Goal: Task Accomplishment & Management: Manage account settings

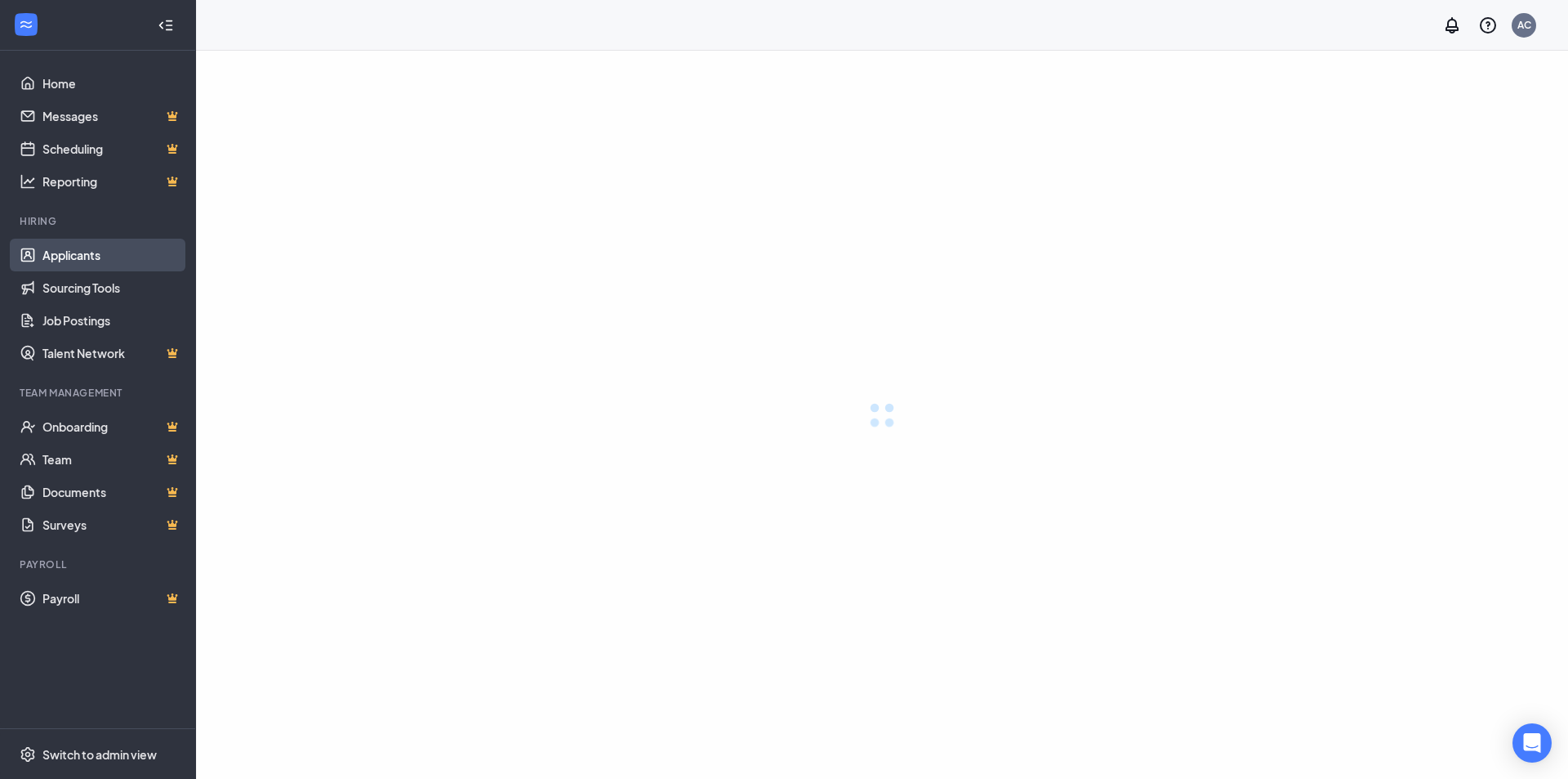
click at [76, 258] on link "Applicants" at bounding box center [113, 255] width 140 height 33
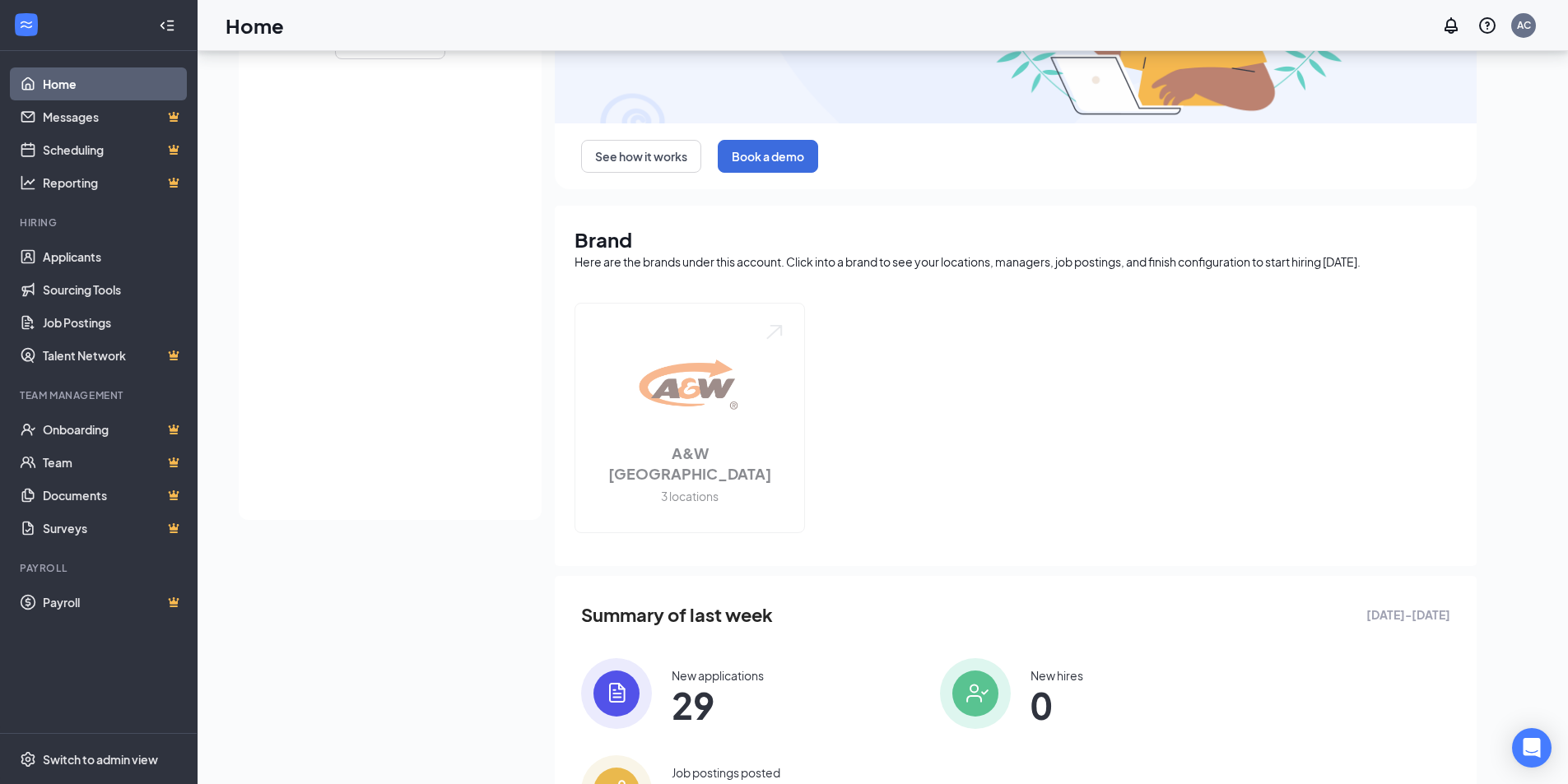
scroll to position [279, 0]
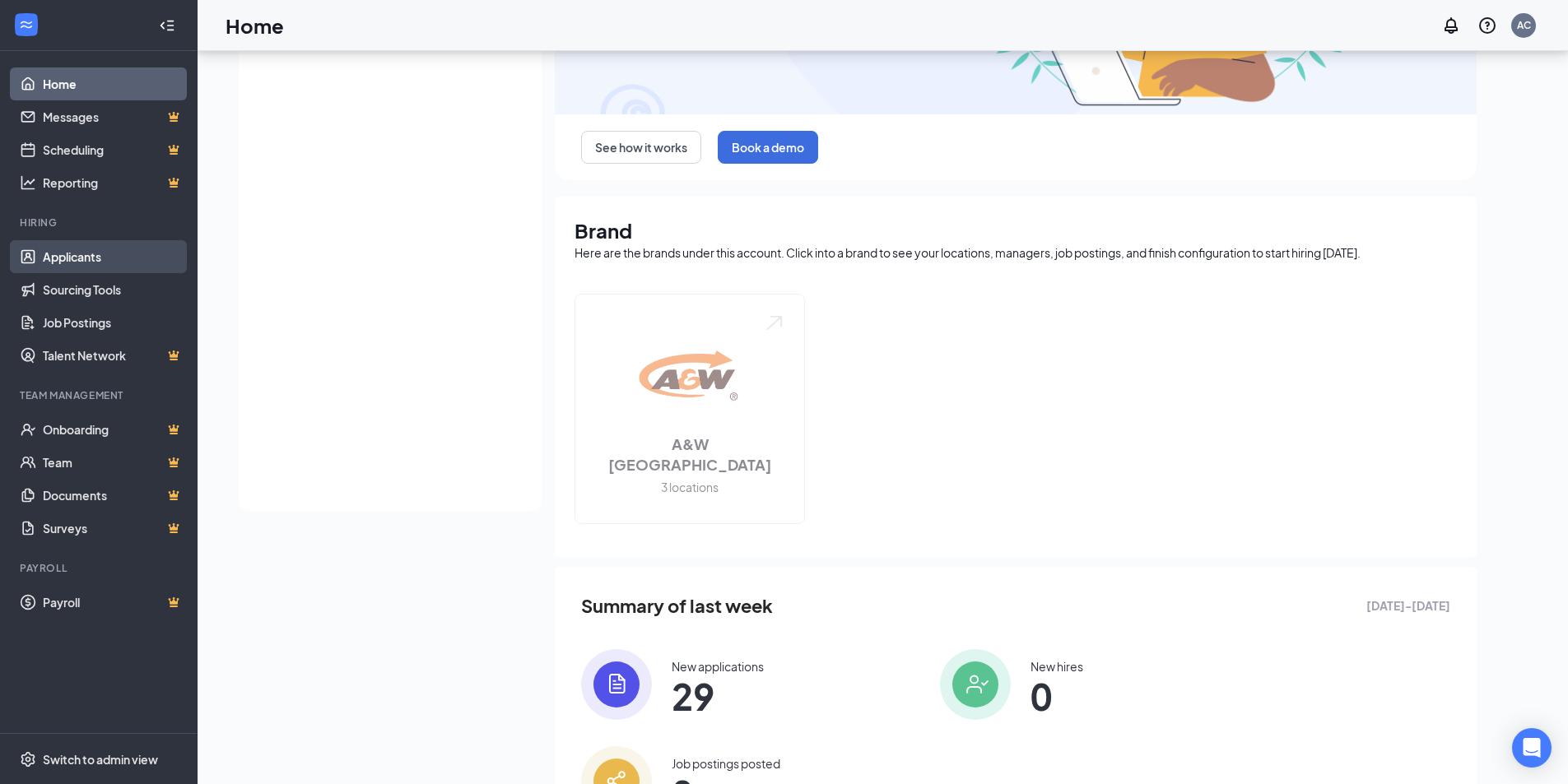
click at [78, 262] on link "Applicants" at bounding box center [114, 256] width 141 height 33
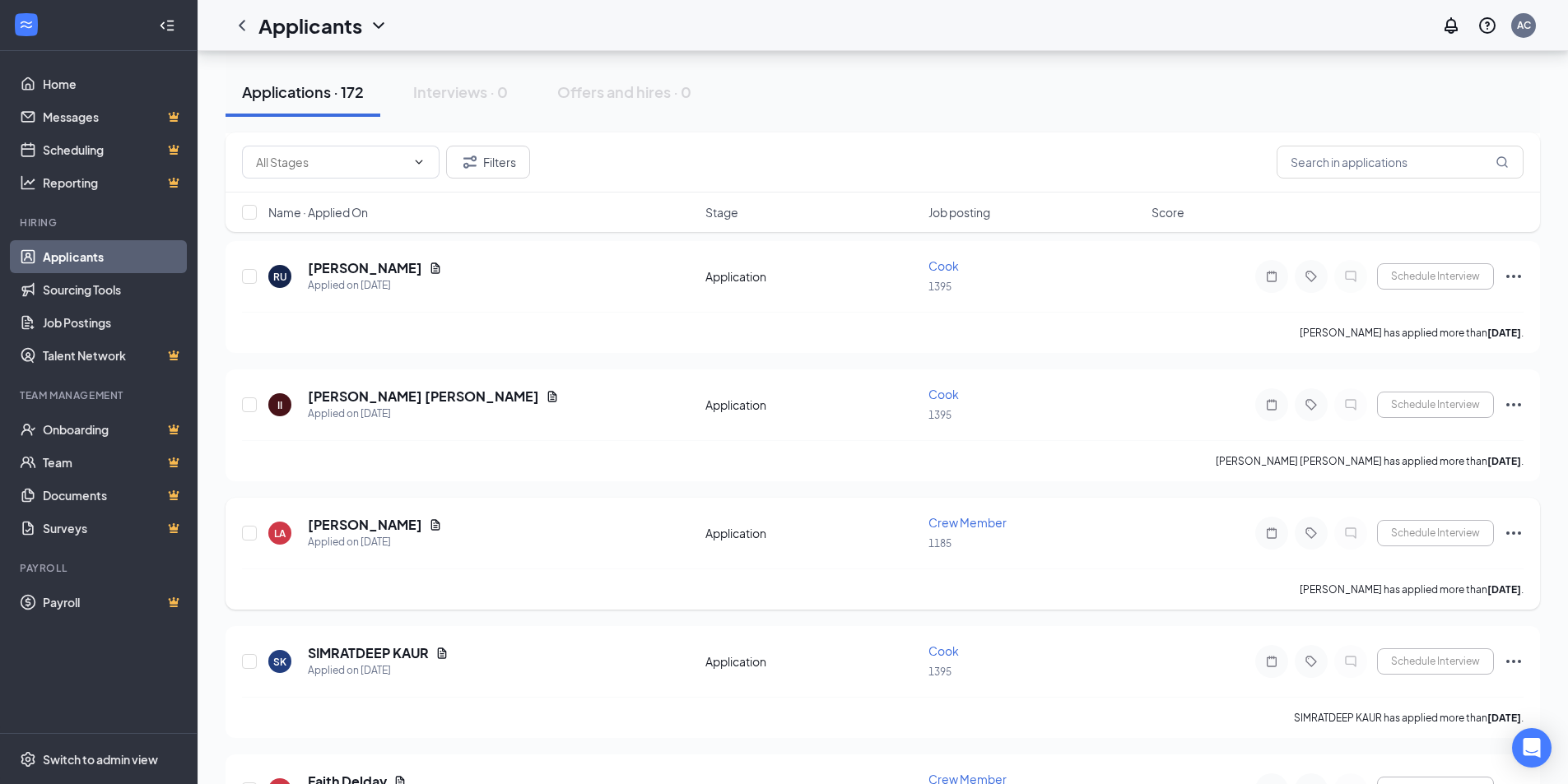
scroll to position [1151, 0]
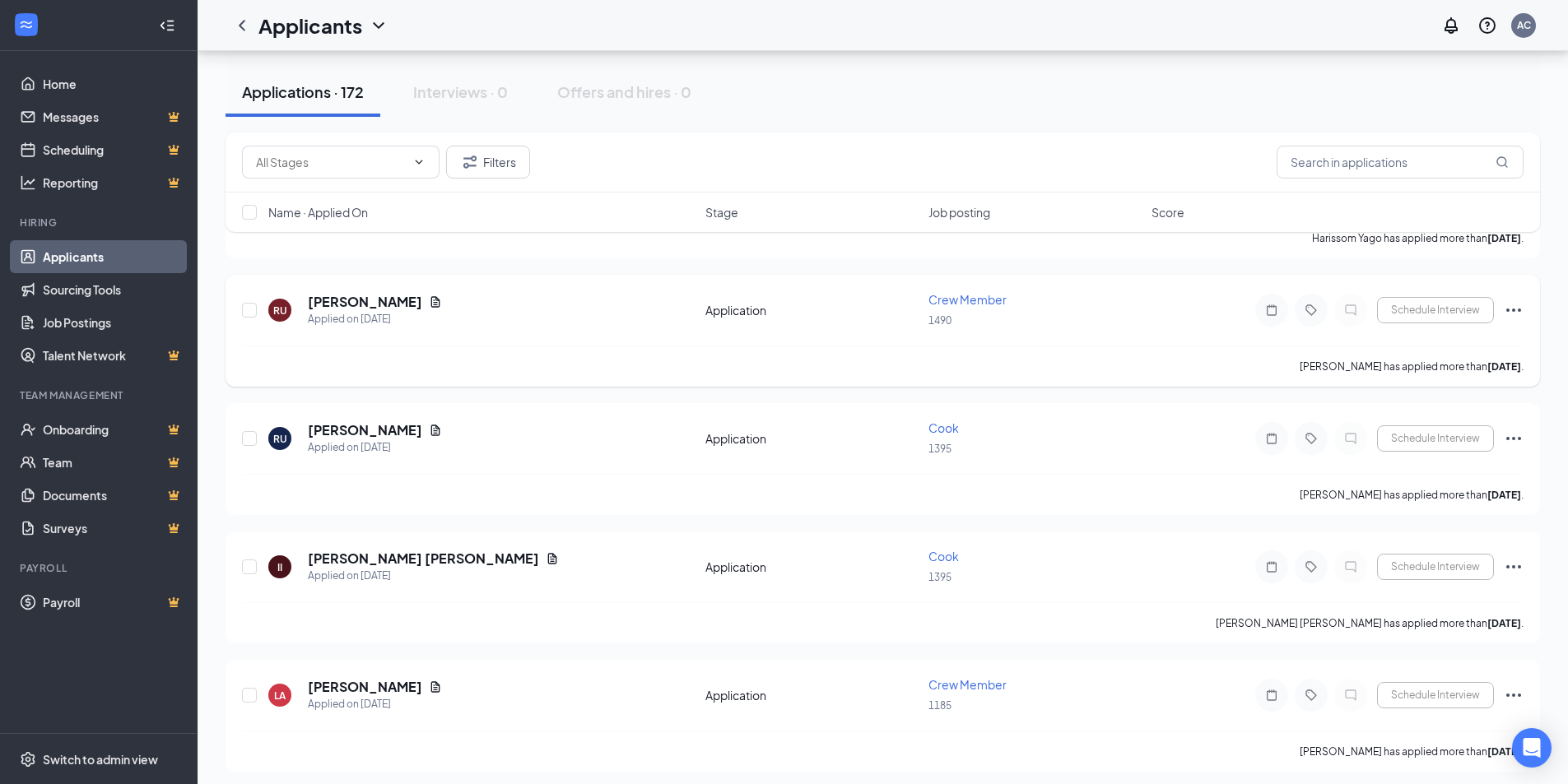
scroll to position [822, 0]
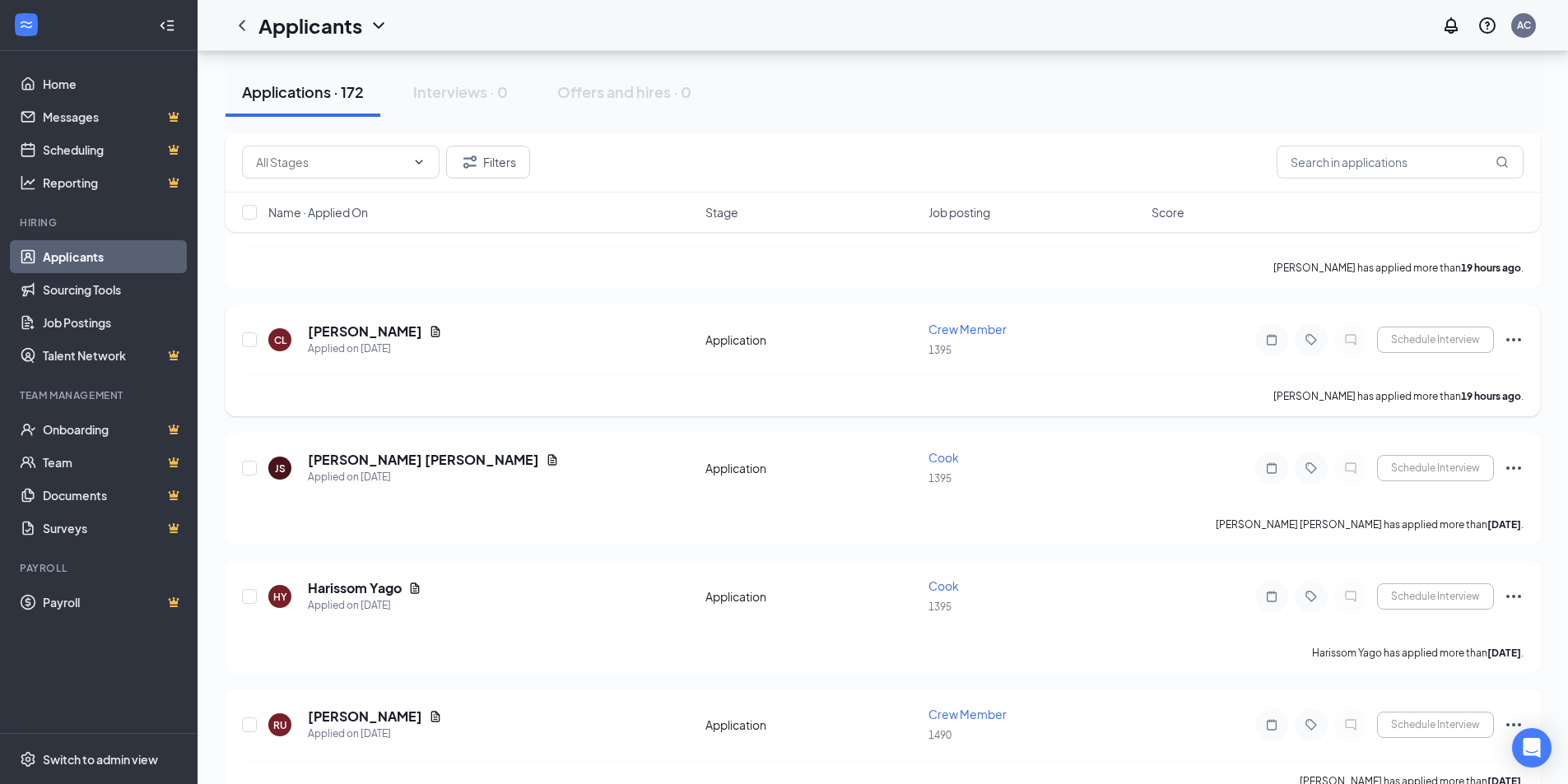
scroll to position [411, 0]
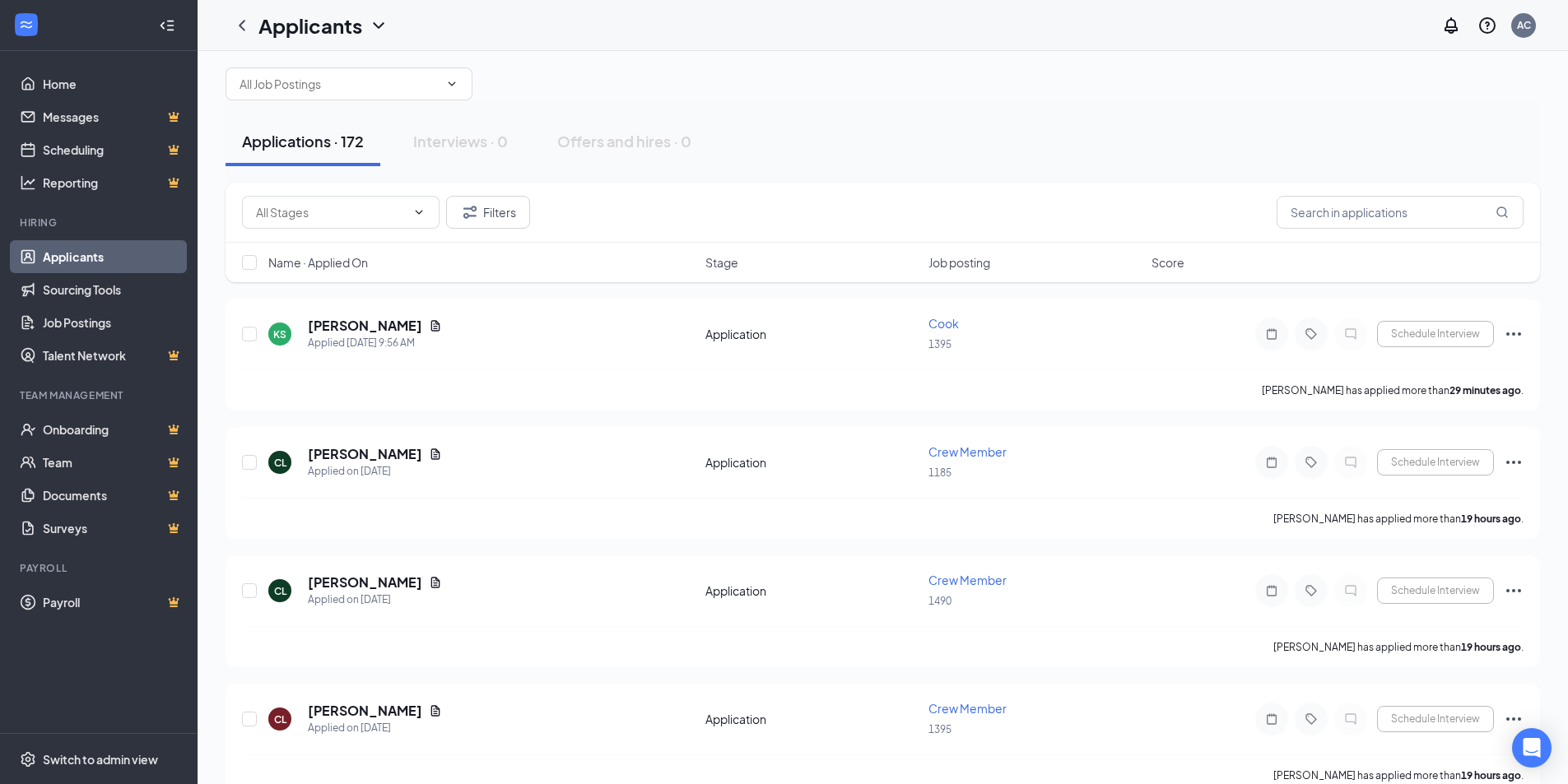
scroll to position [0, 0]
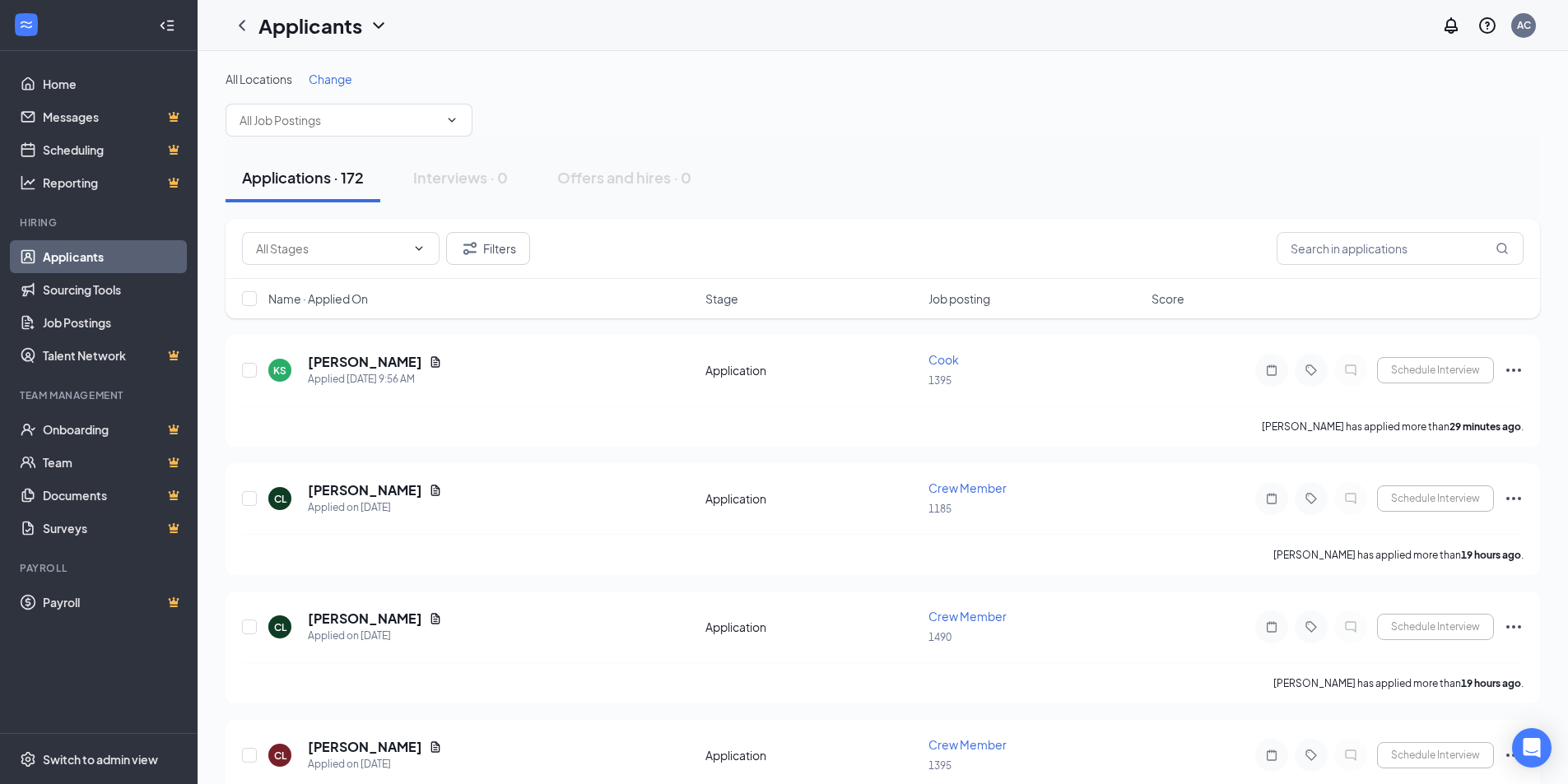
click at [841, 324] on div "Filters Name · Applied On Stage Job posting Score" at bounding box center [883, 277] width 1314 height 116
click at [868, 255] on div "Filters" at bounding box center [883, 248] width 1281 height 33
click at [861, 166] on div "Applications · 172 Interviews · 0 Offers and hires · 0" at bounding box center [883, 178] width 1314 height 49
click at [867, 144] on div "Applications · 172 Interviews · 0 Offers and hires · 0" at bounding box center [883, 178] width 1314 height 82
drag, startPoint x: 867, startPoint y: 144, endPoint x: 1531, endPoint y: 453, distance: 732.4
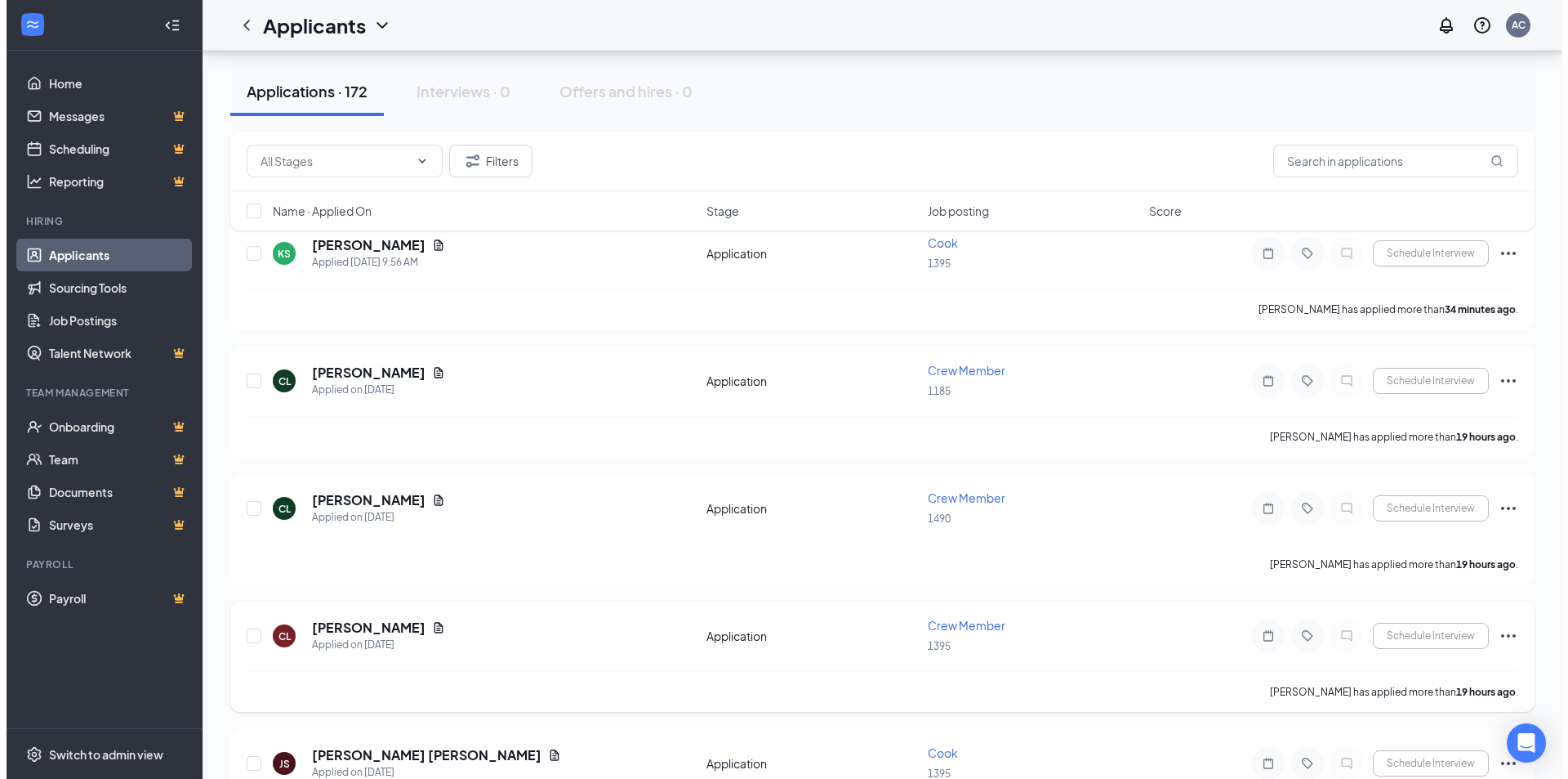
scroll to position [164, 0]
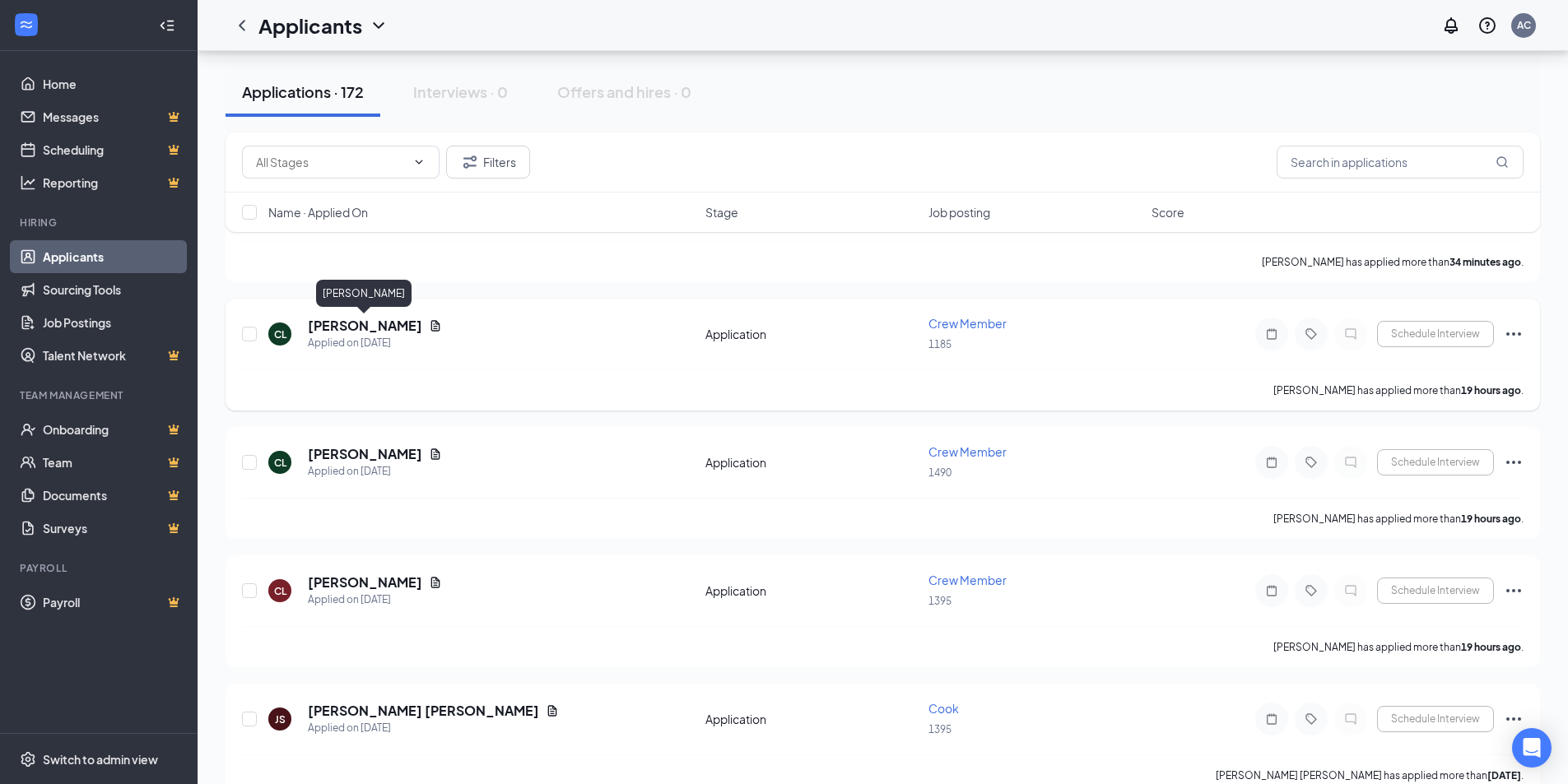
click at [366, 332] on h5 "[PERSON_NAME]" at bounding box center [365, 326] width 115 height 18
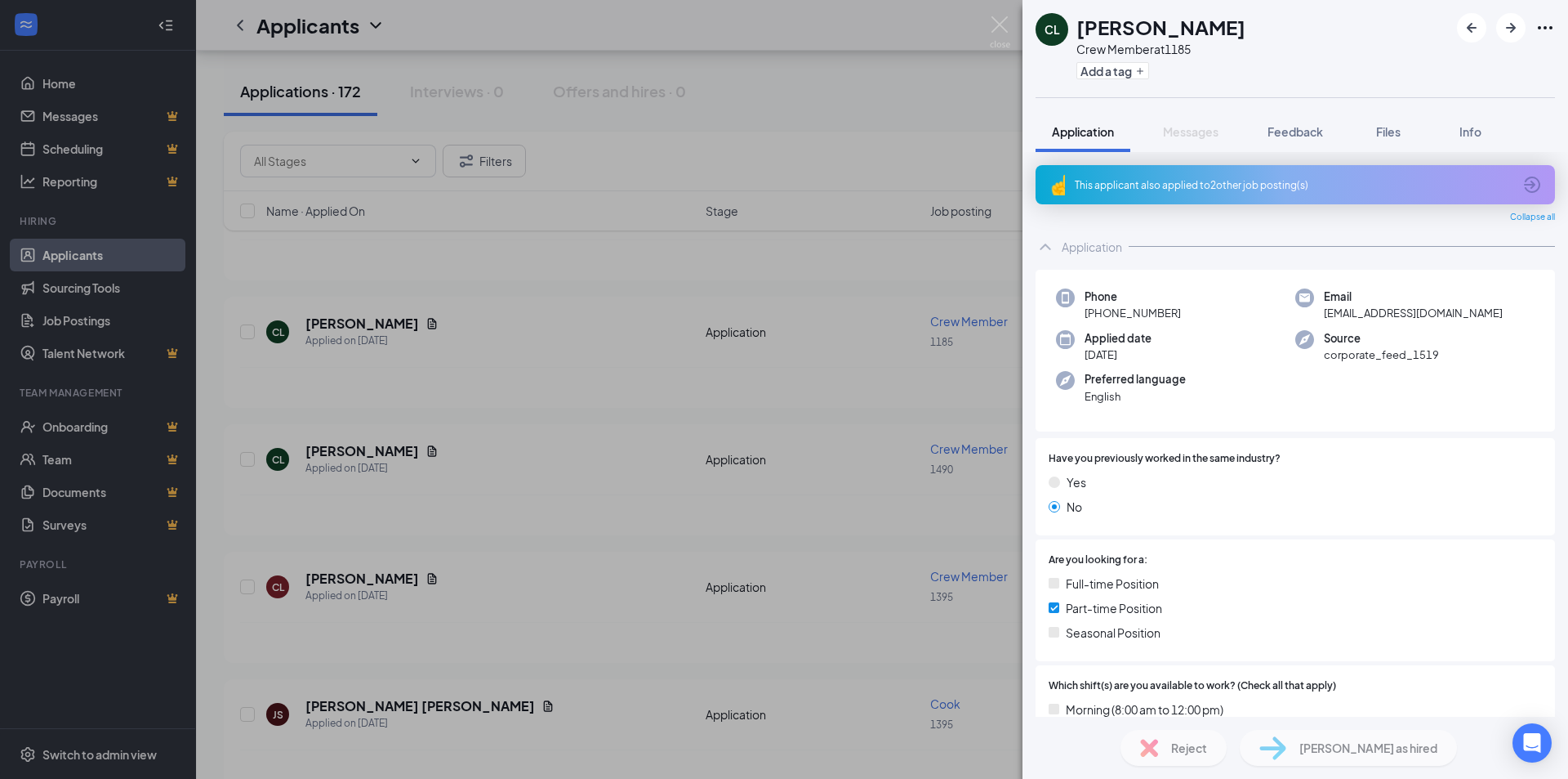
drag, startPoint x: 365, startPoint y: 326, endPoint x: 733, endPoint y: 450, distance: 388.3
click at [364, 326] on div "CL [PERSON_NAME] Crew Member at 1185 Add a tag Application Messages Feedback Fi…" at bounding box center [784, 390] width 1568 height 779
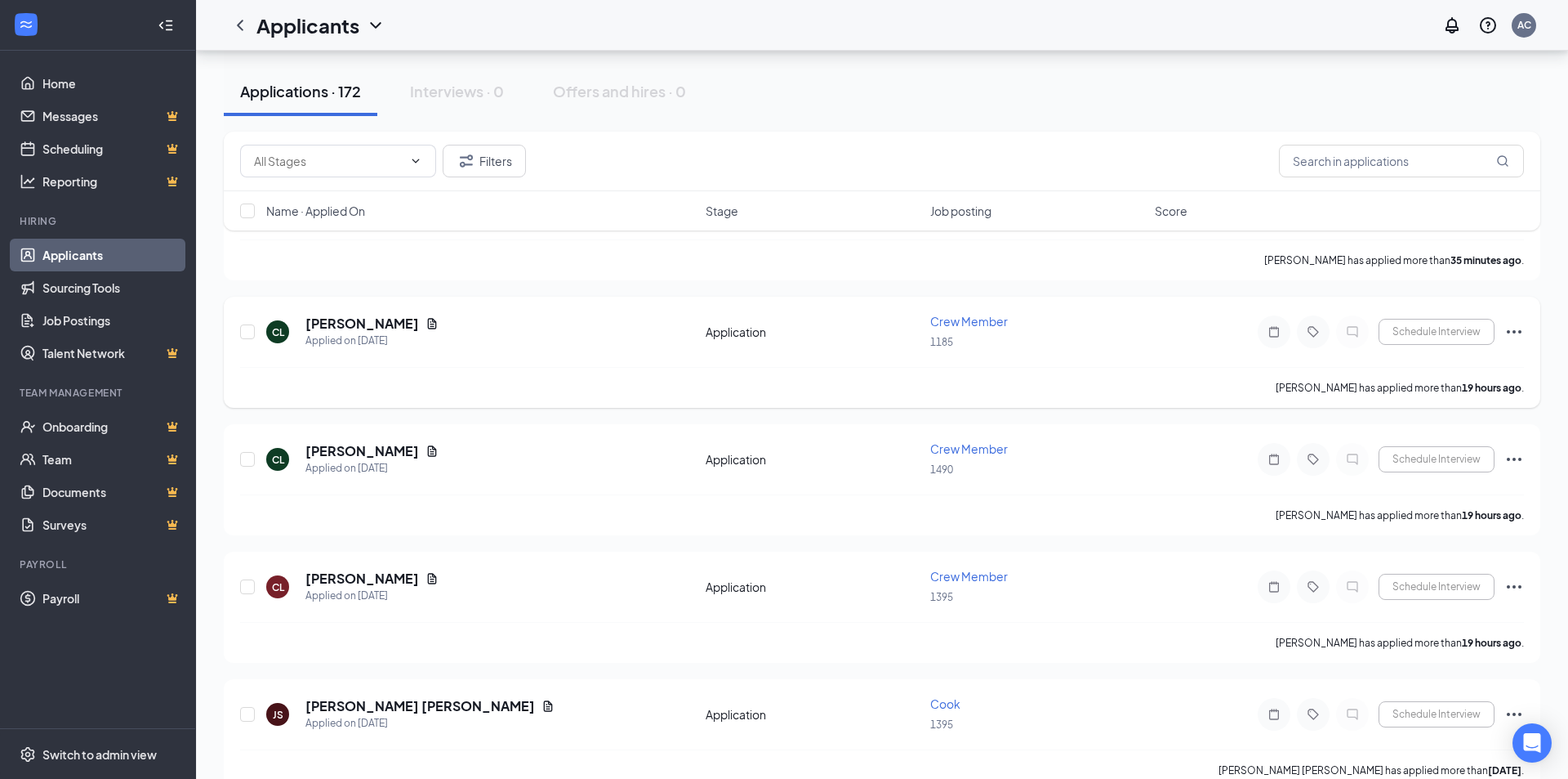
click at [334, 326] on h5 "[PERSON_NAME]" at bounding box center [362, 324] width 114 height 18
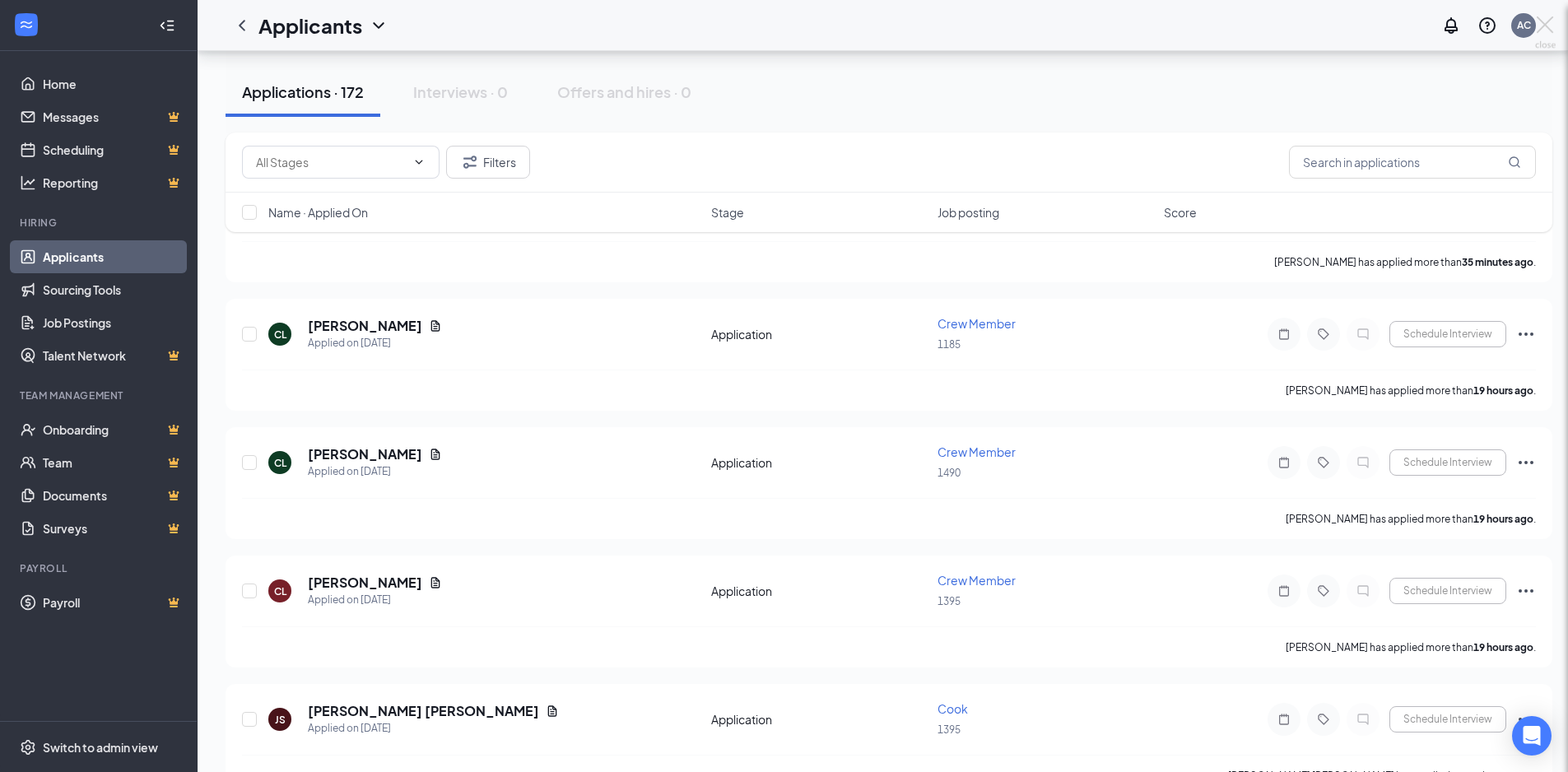
click at [360, 324] on div "CL [PERSON_NAME] Crew Member at 1185 Add a tag Application Messages Feedback Fi…" at bounding box center [784, 386] width 1568 height 772
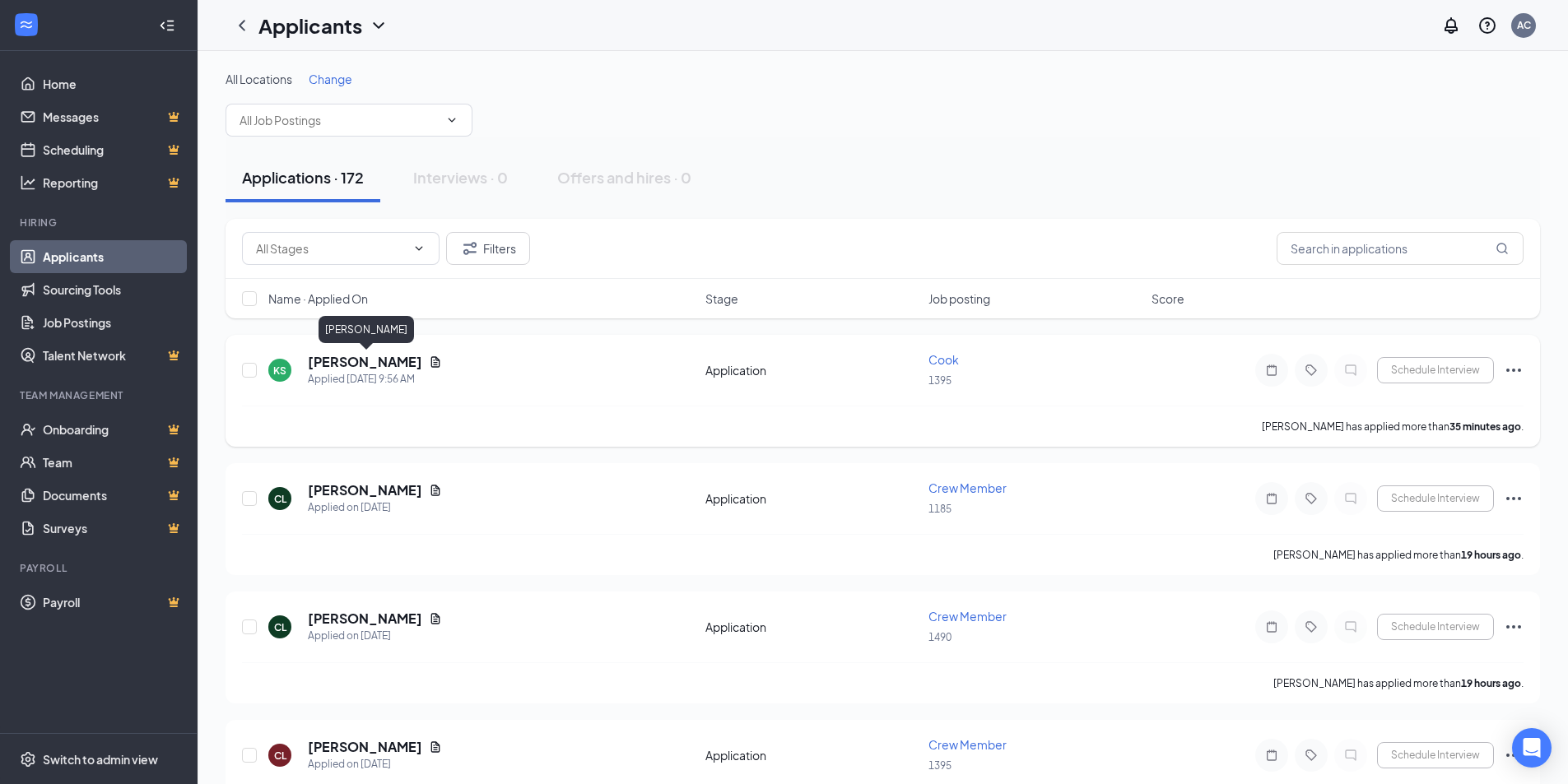
click at [367, 365] on h5 "[PERSON_NAME]" at bounding box center [365, 362] width 115 height 18
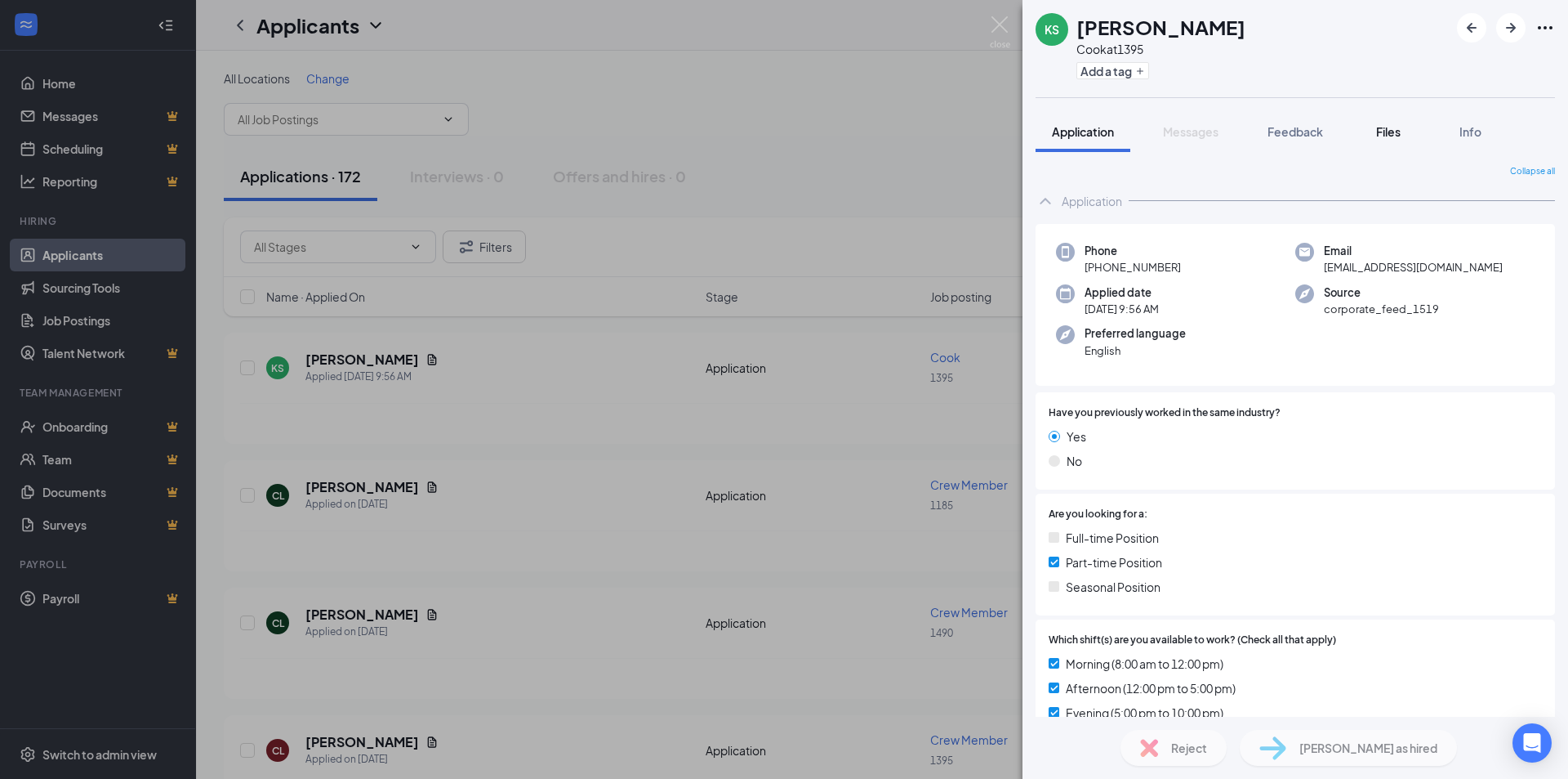
click at [1386, 136] on span "Files" at bounding box center [1388, 132] width 25 height 15
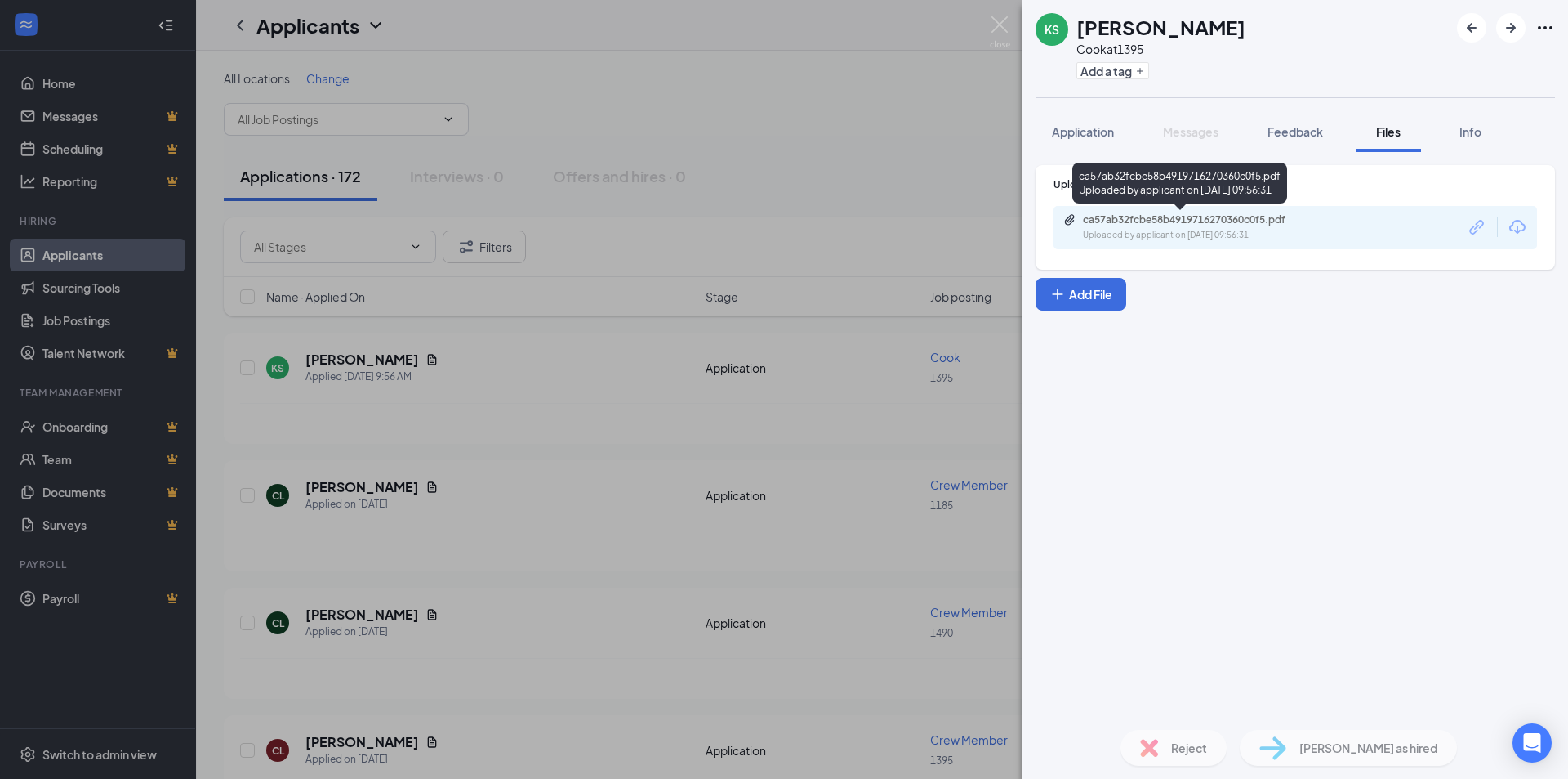
click at [1123, 224] on div "ca57ab32fcbe58b4919716270360c0f5.pdf" at bounding box center [1197, 219] width 228 height 13
click at [73, 262] on div "KS [PERSON_NAME] at 1395 Add a tag Application Messages Feedback Files Info Upl…" at bounding box center [784, 390] width 1568 height 779
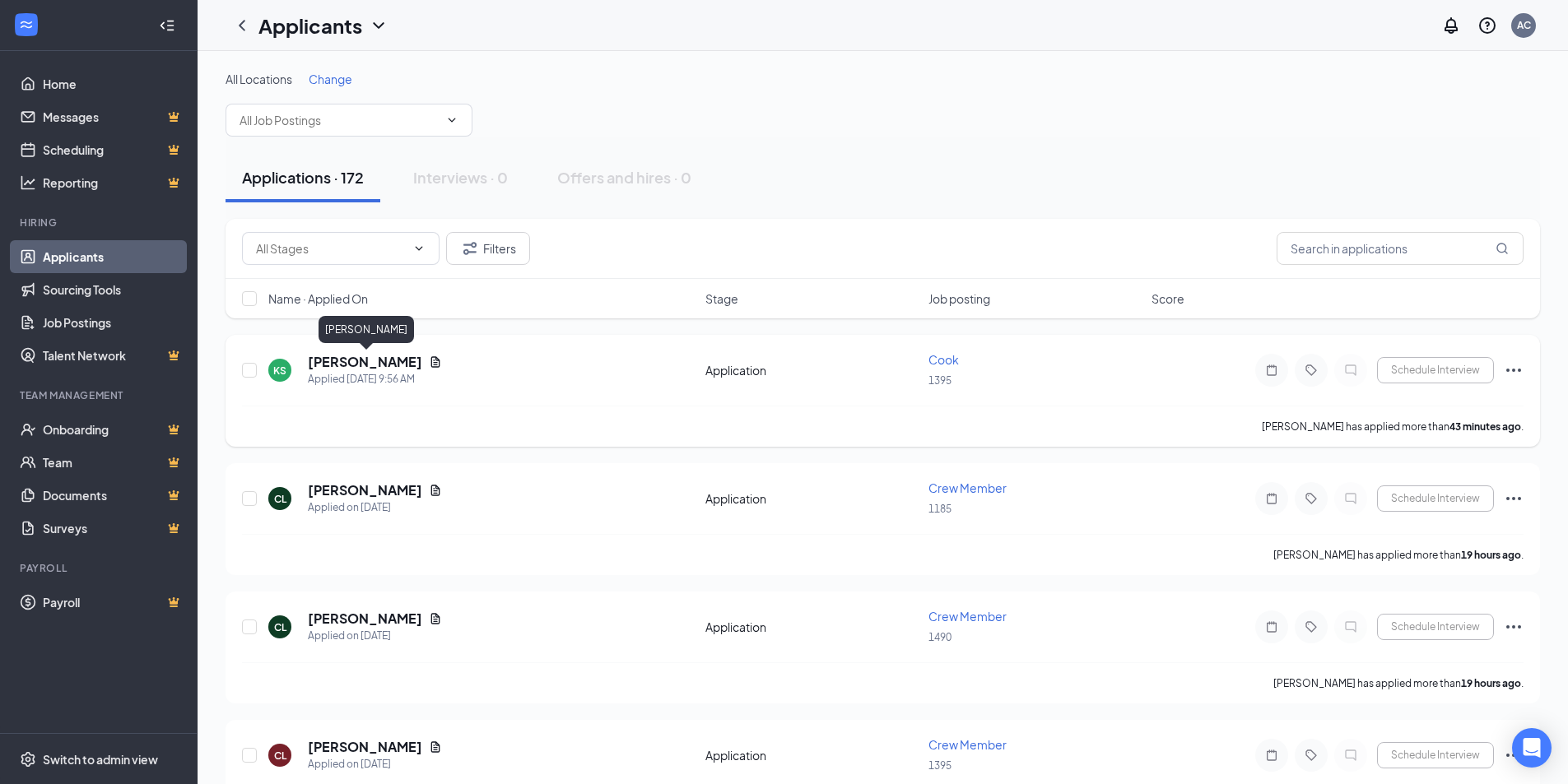
click at [376, 365] on h5 "[PERSON_NAME]" at bounding box center [365, 362] width 115 height 18
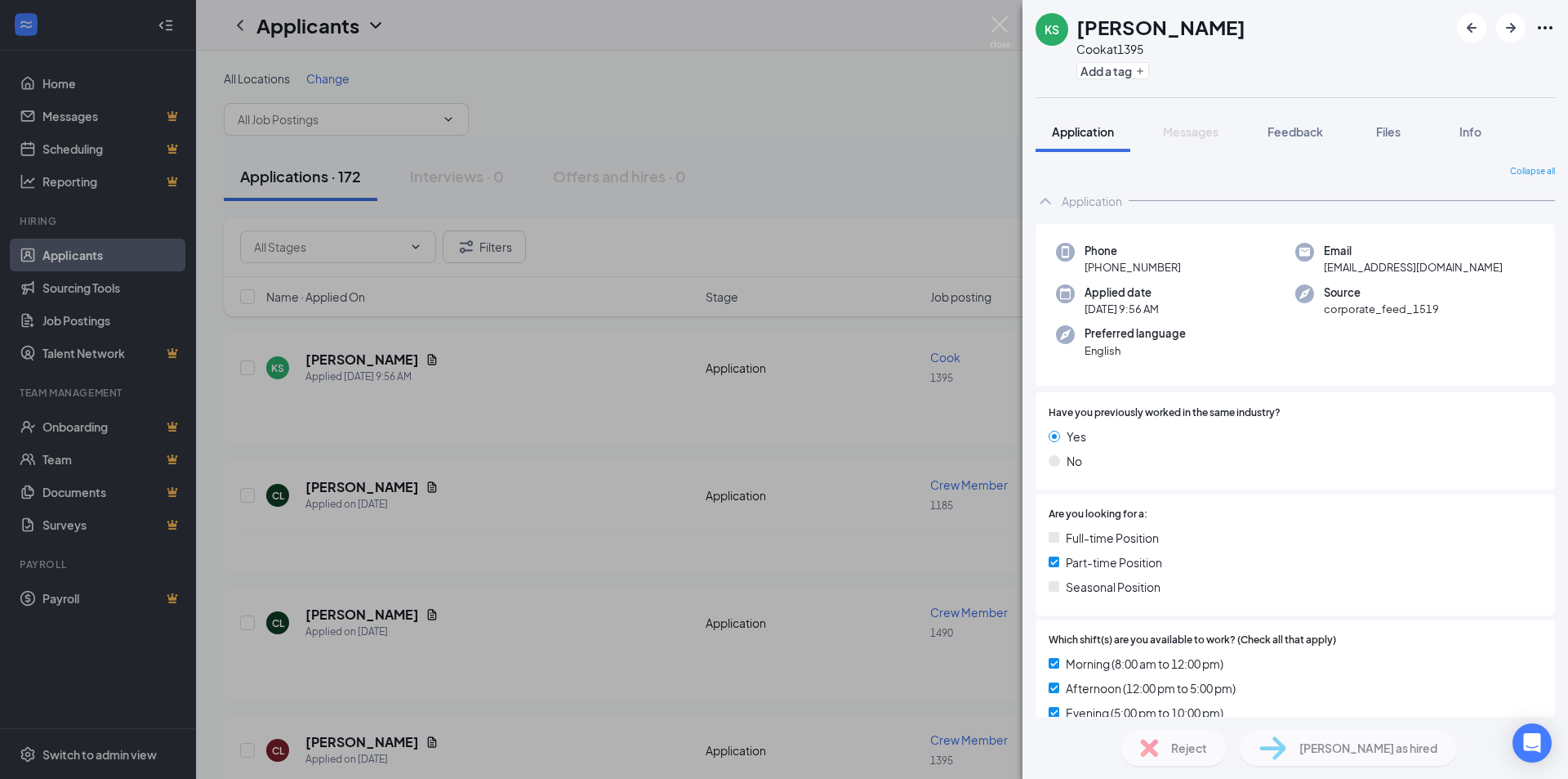
click at [352, 488] on div "KS [PERSON_NAME] at 1395 Add a tag Application Messages Feedback Files Info Col…" at bounding box center [784, 390] width 1568 height 779
click at [354, 488] on div "KS [PERSON_NAME] at 1395 Add a tag Application Messages Feedback Files Info Col…" at bounding box center [784, 390] width 1568 height 779
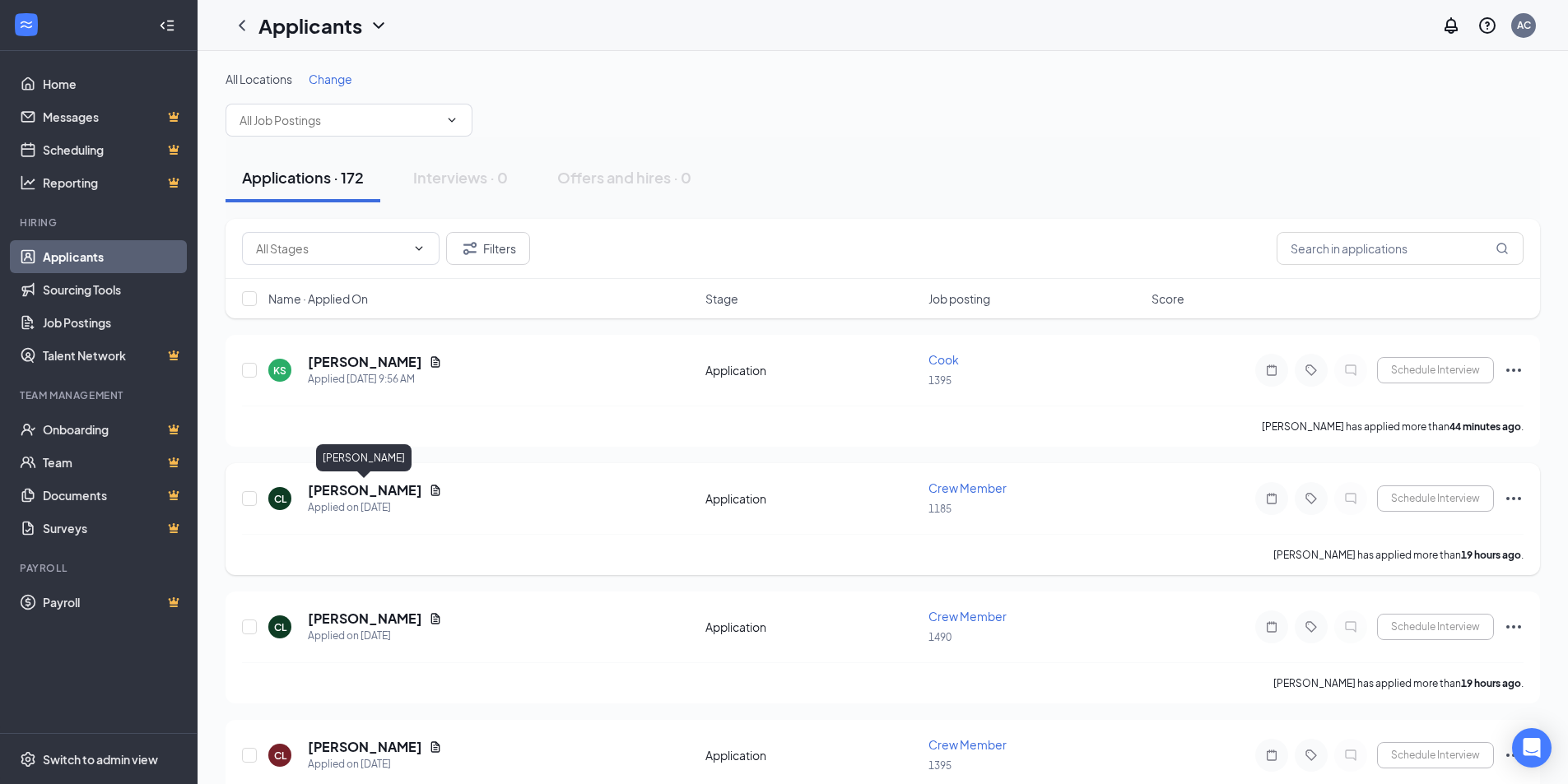
click at [350, 495] on h5 "[PERSON_NAME]" at bounding box center [365, 490] width 115 height 18
click at [350, 496] on h5 "[PERSON_NAME]" at bounding box center [365, 490] width 115 height 18
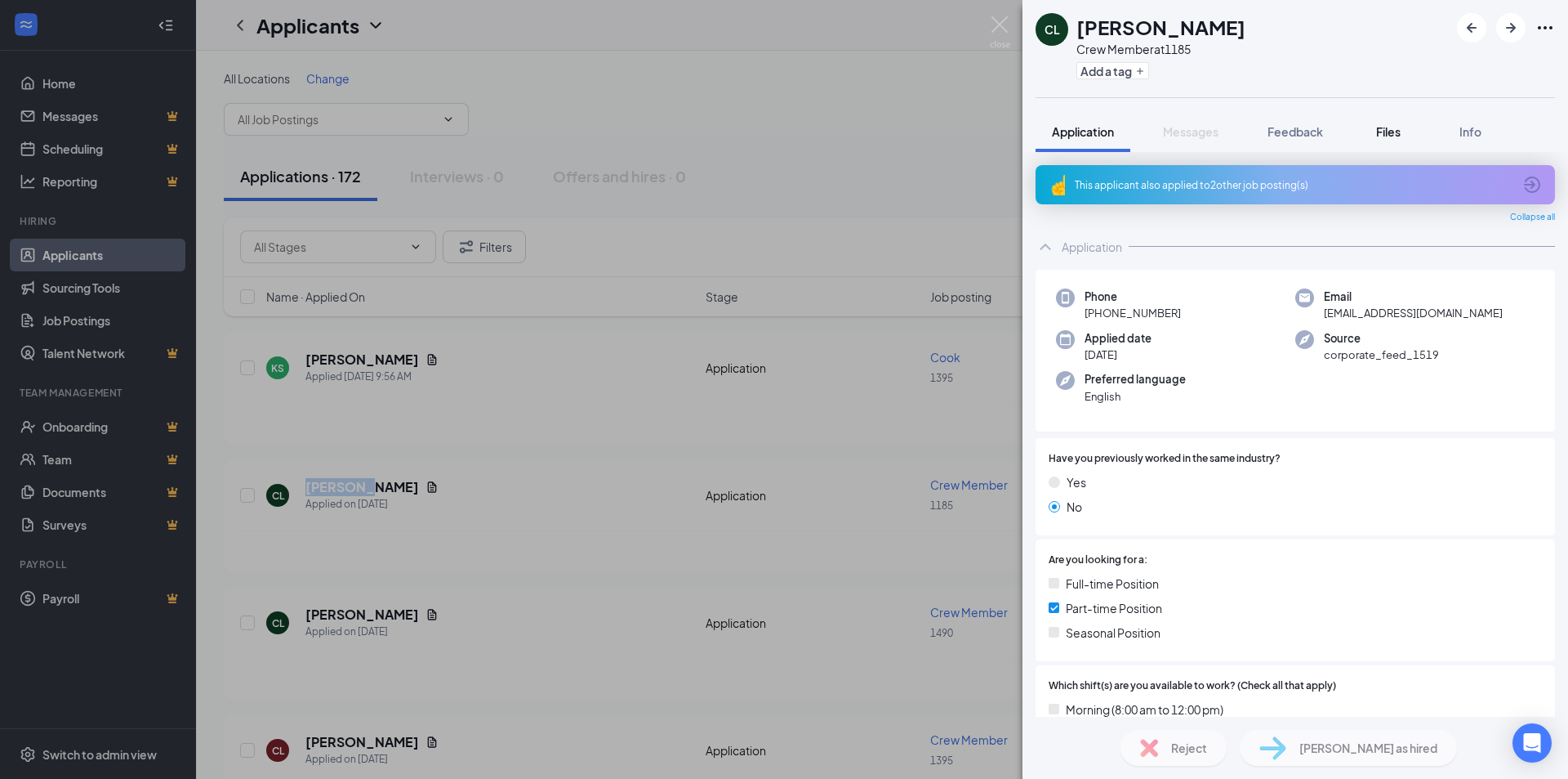
click at [1395, 135] on span "Files" at bounding box center [1388, 132] width 25 height 15
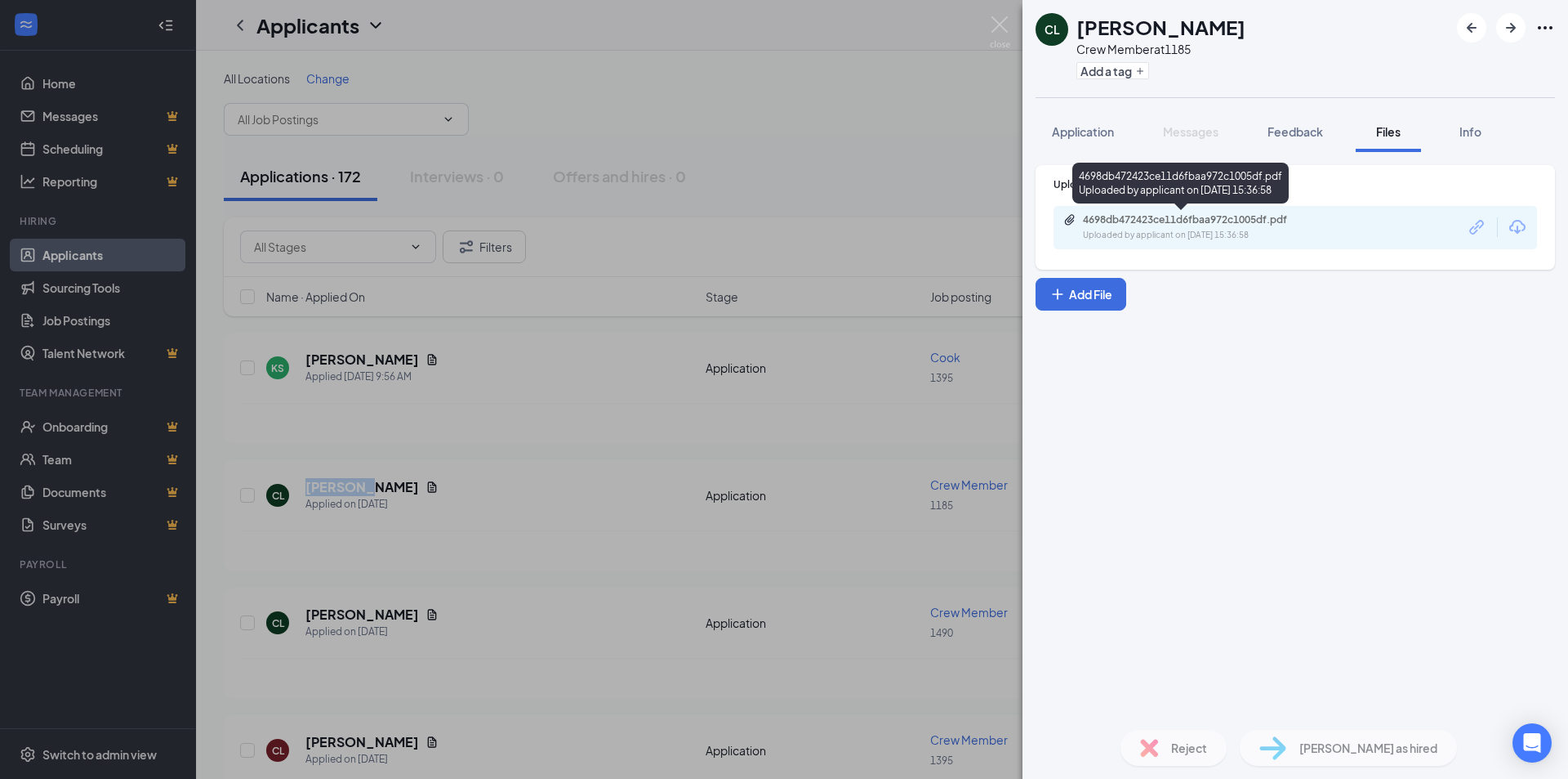
click at [1171, 221] on div "4698db472423ce11d6fbaa972c1005df.pdf" at bounding box center [1197, 219] width 228 height 13
click at [1163, 485] on div "Upload Resume 4698db472423ce11d6fbaa972c1005df.pdf Uploaded by applicant on [DA…" at bounding box center [1295, 434] width 546 height 565
click at [1332, 403] on div "Upload Resume 4698db472423ce11d6fbaa972c1005df.pdf Uploaded by applicant on [DA…" at bounding box center [1295, 434] width 546 height 565
click at [1292, 42] on div "CL [PERSON_NAME] Crew Member at 1185 Add a tag" at bounding box center [1295, 48] width 546 height 97
click at [1292, 43] on div "CL [PERSON_NAME] Crew Member at 1185 Add a tag" at bounding box center [1295, 48] width 546 height 97
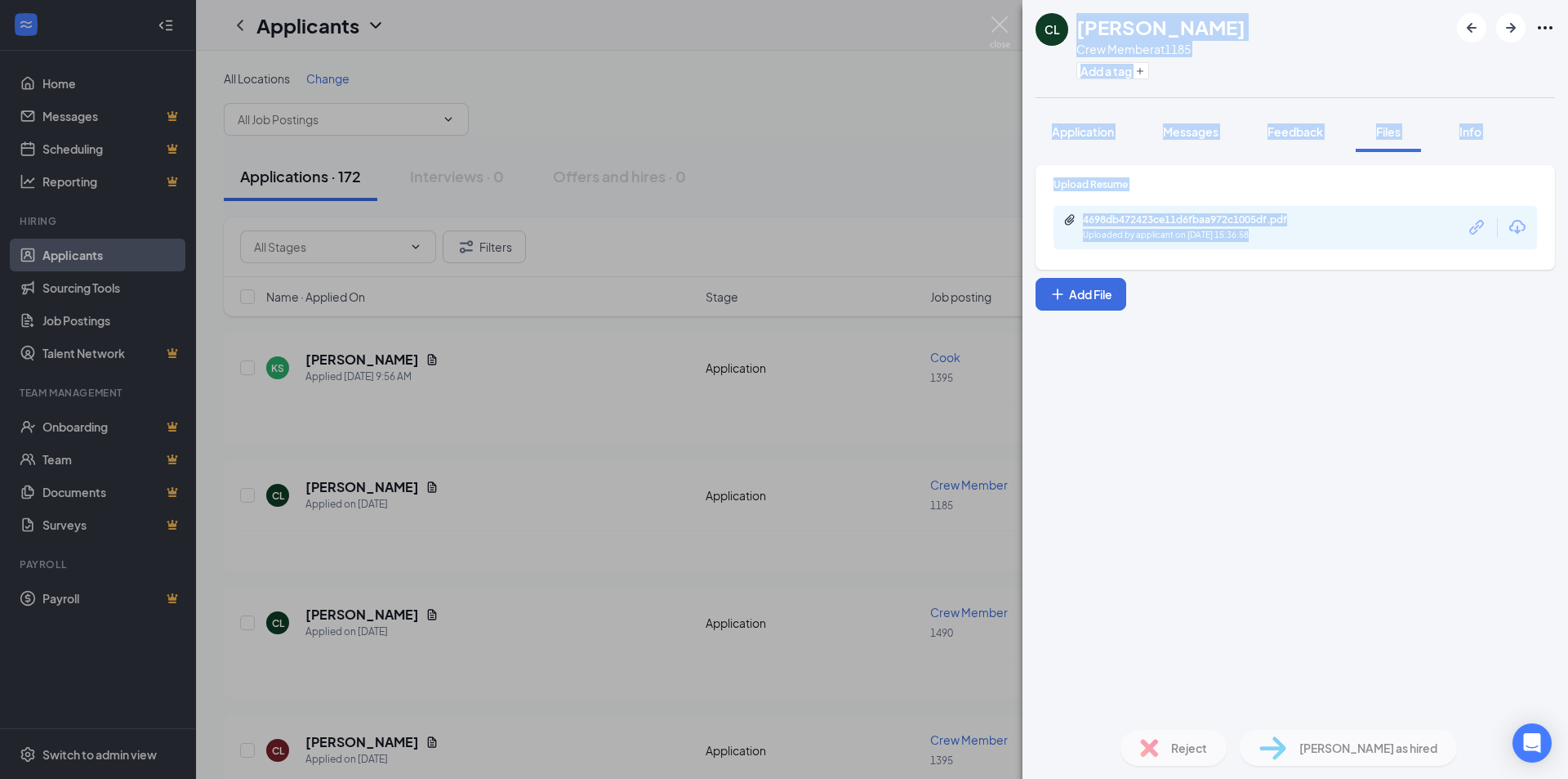
drag, startPoint x: 1081, startPoint y: 26, endPoint x: 1488, endPoint y: 436, distance: 577.7
click at [1488, 436] on div "CL [PERSON_NAME] Crew Member at 1185 Add a tag Application Messages Feedback Fi…" at bounding box center [1295, 390] width 546 height 779
click at [1488, 436] on div "Upload Resume 4698db472423ce11d6fbaa972c1005df.pdf Uploaded by applicant on [DA…" at bounding box center [1295, 434] width 546 height 565
drag, startPoint x: 1464, startPoint y: 439, endPoint x: 1037, endPoint y: 20, distance: 598.2
click at [1037, 20] on div "CL [PERSON_NAME] Crew Member at 1185 Add a tag Application Messages Feedback Fi…" at bounding box center [1295, 390] width 546 height 779
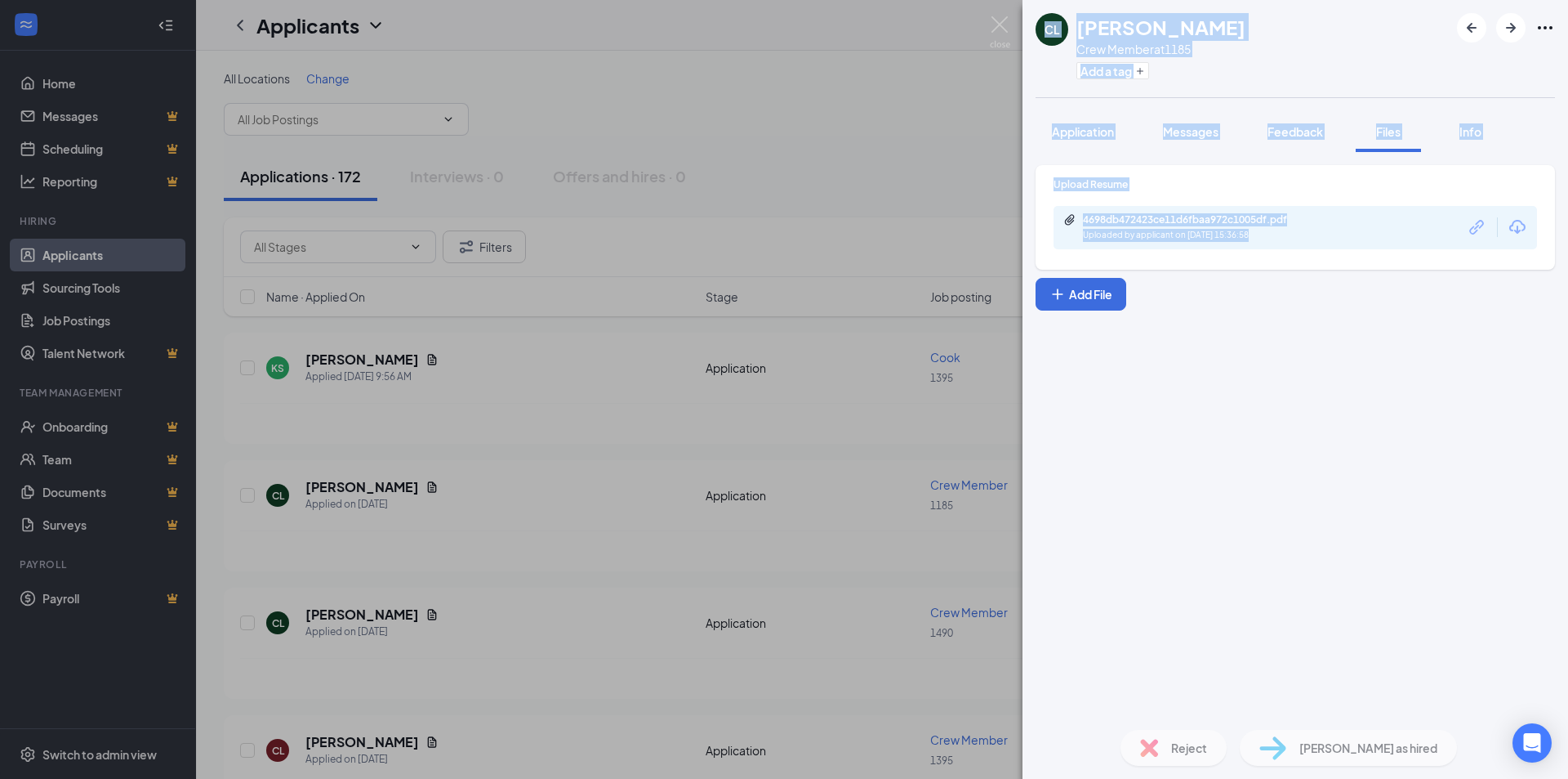
click at [1093, 19] on h1 "[PERSON_NAME]" at bounding box center [1161, 26] width 169 height 28
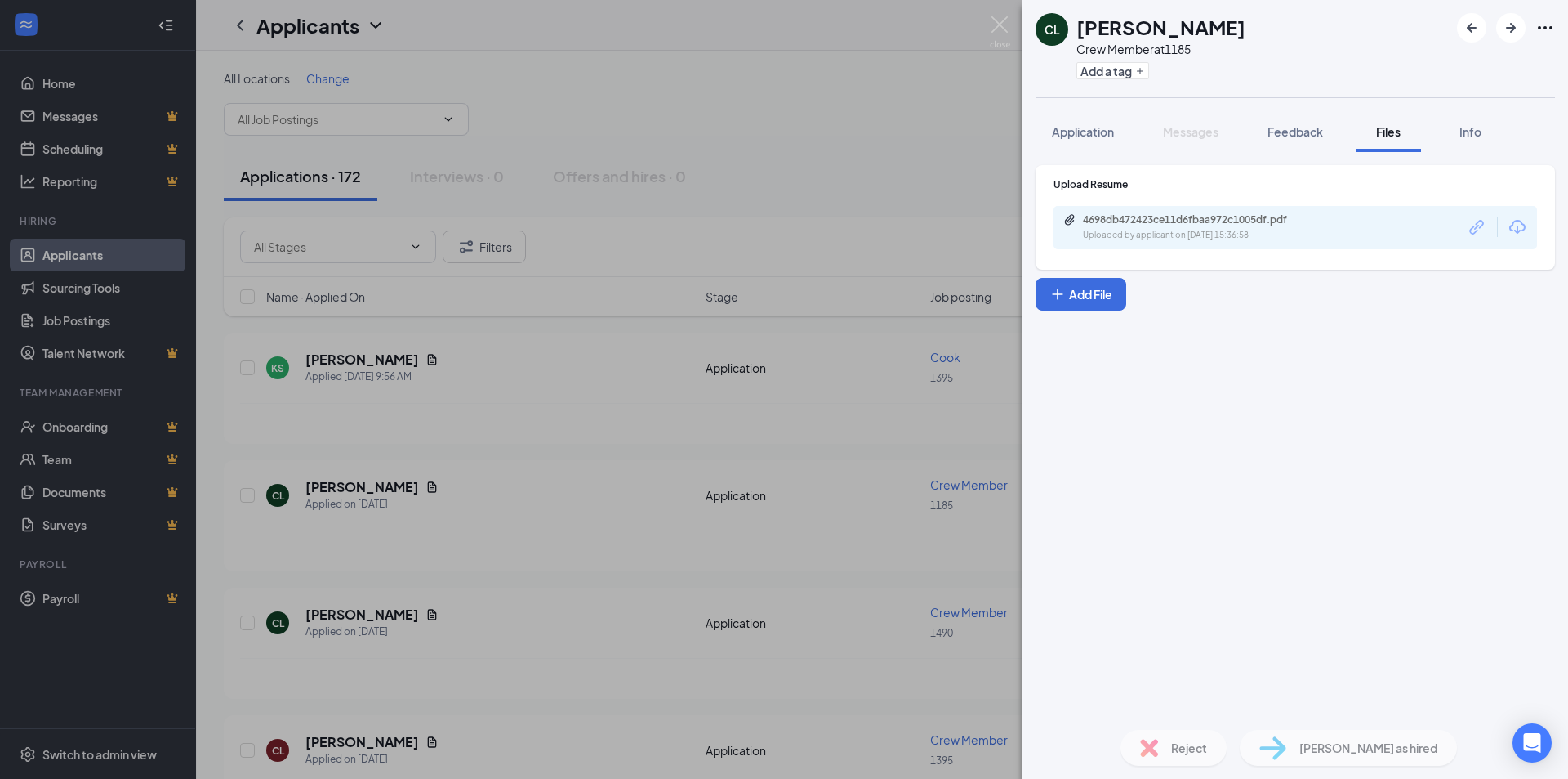
drag, startPoint x: 1384, startPoint y: 454, endPoint x: 1195, endPoint y: 193, distance: 322.2
click at [1022, 2] on div "CL [PERSON_NAME] Crew Member at 1185 Add a tag Application Messages Feedback Fi…" at bounding box center [1295, 390] width 546 height 779
click at [1408, 461] on div "Upload Resume 4698db472423ce11d6fbaa972c1005df.pdf Uploaded by applicant on [DA…" at bounding box center [1295, 434] width 546 height 565
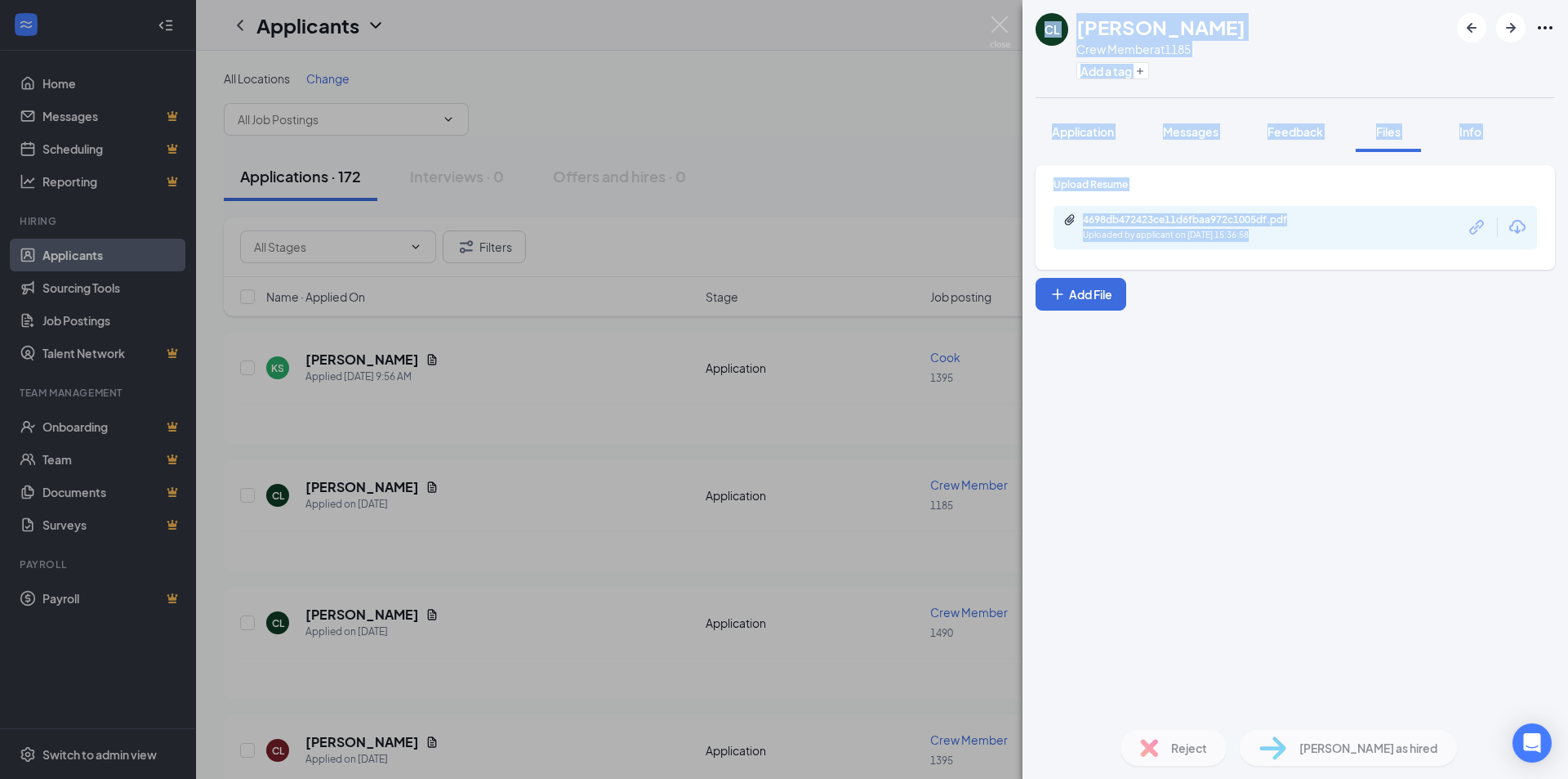
drag, startPoint x: 1406, startPoint y: 375, endPoint x: 1031, endPoint y: 20, distance: 516.4
click at [1032, 20] on div "CL [PERSON_NAME] Crew Member at 1185 Add a tag Application Messages Feedback Fi…" at bounding box center [1295, 390] width 546 height 779
click at [1080, 24] on h1 "[PERSON_NAME]" at bounding box center [1161, 26] width 169 height 28
drag, startPoint x: 1080, startPoint y: 24, endPoint x: 1417, endPoint y: 460, distance: 551.1
click at [1463, 498] on div "CL [PERSON_NAME] Crew Member at 1185 Add a tag Application Messages Feedback Fi…" at bounding box center [1295, 390] width 546 height 779
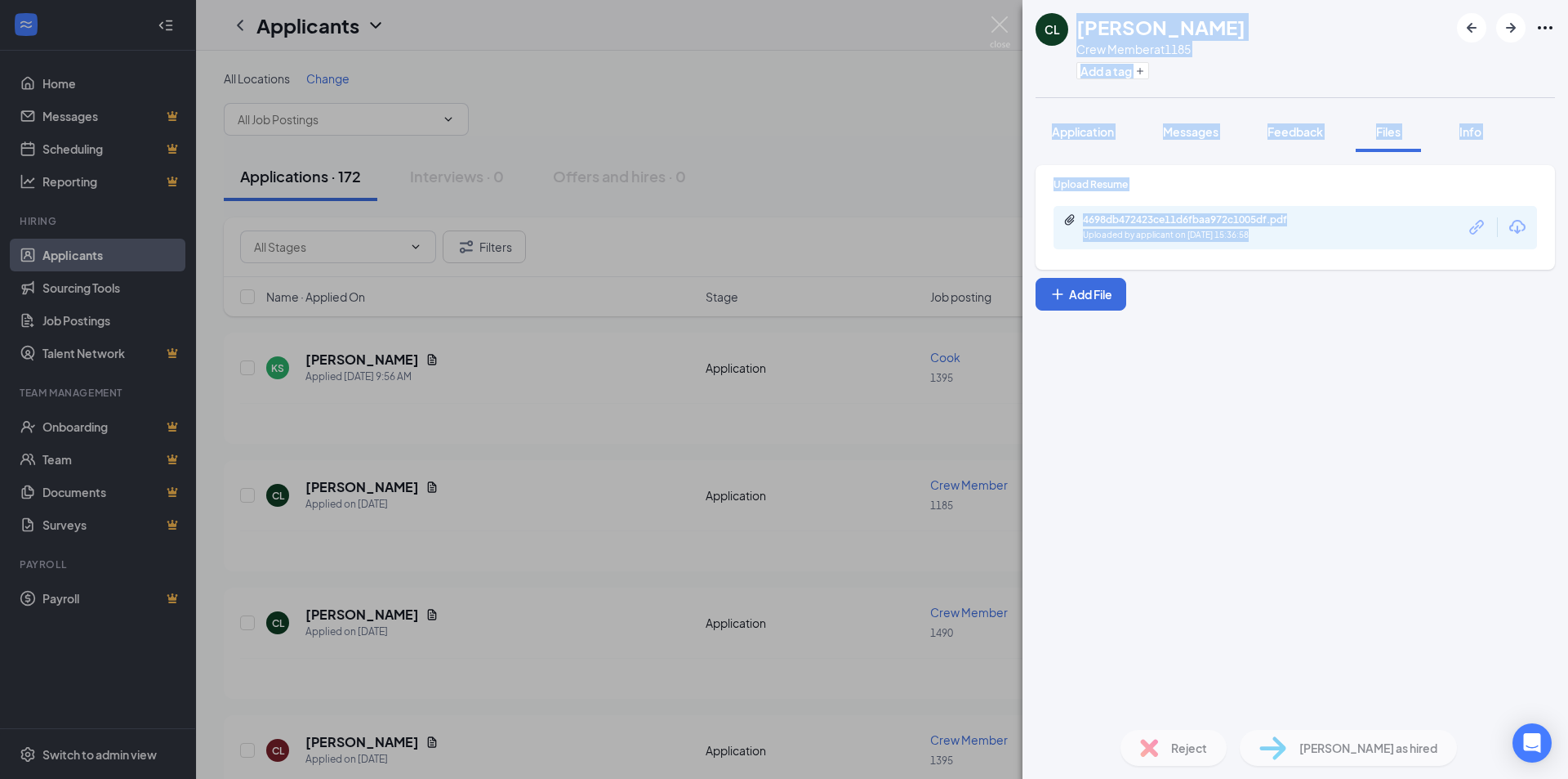
click at [1417, 460] on div "Upload Resume 4698db472423ce11d6fbaa972c1005df.pdf Uploaded by applicant on [DA…" at bounding box center [1295, 434] width 546 height 565
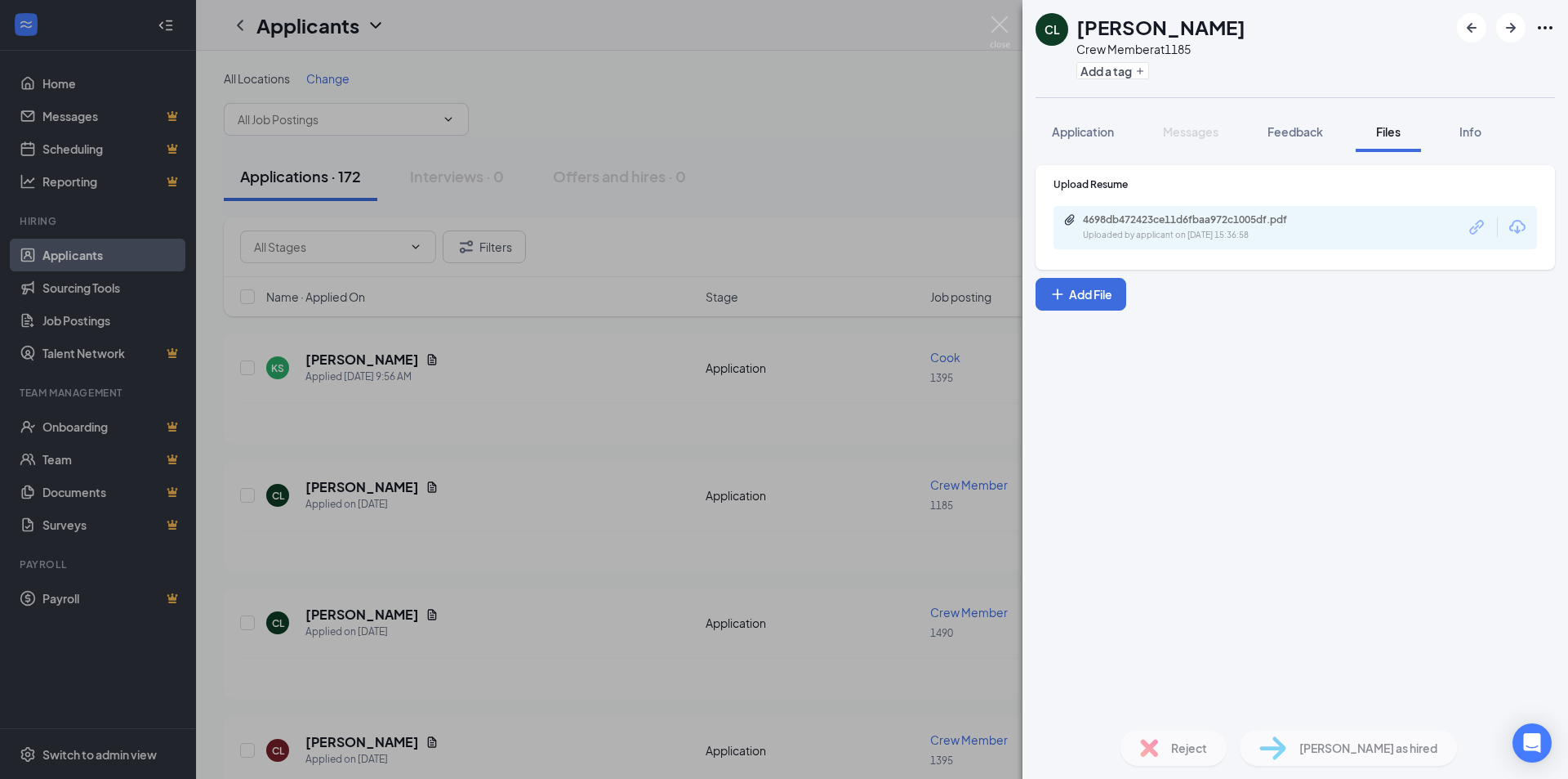
click at [1424, 470] on div "Upload Resume 4698db472423ce11d6fbaa972c1005df.pdf Uploaded by applicant on [DA…" at bounding box center [1295, 434] width 546 height 565
click at [1424, 471] on div "Upload Resume 4698db472423ce11d6fbaa972c1005df.pdf Uploaded by applicant on [DA…" at bounding box center [1295, 434] width 546 height 565
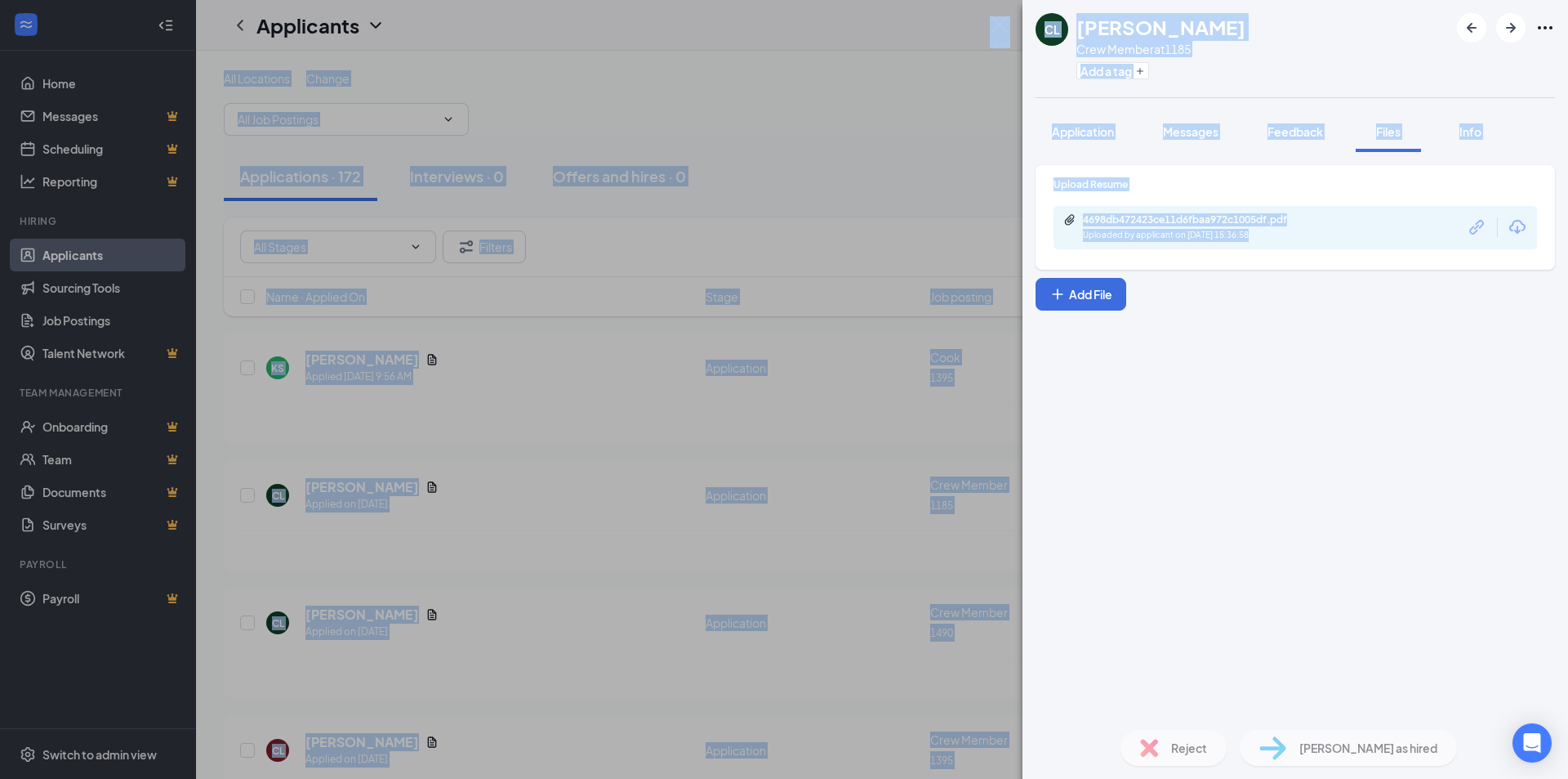
drag, startPoint x: 1411, startPoint y: 470, endPoint x: 1201, endPoint y: 553, distance: 225.8
click at [993, 0] on html "Home Messages Scheduling Reporting Hiring Applicants Sourcing Tools Job Posting…" at bounding box center [784, 390] width 1568 height 779
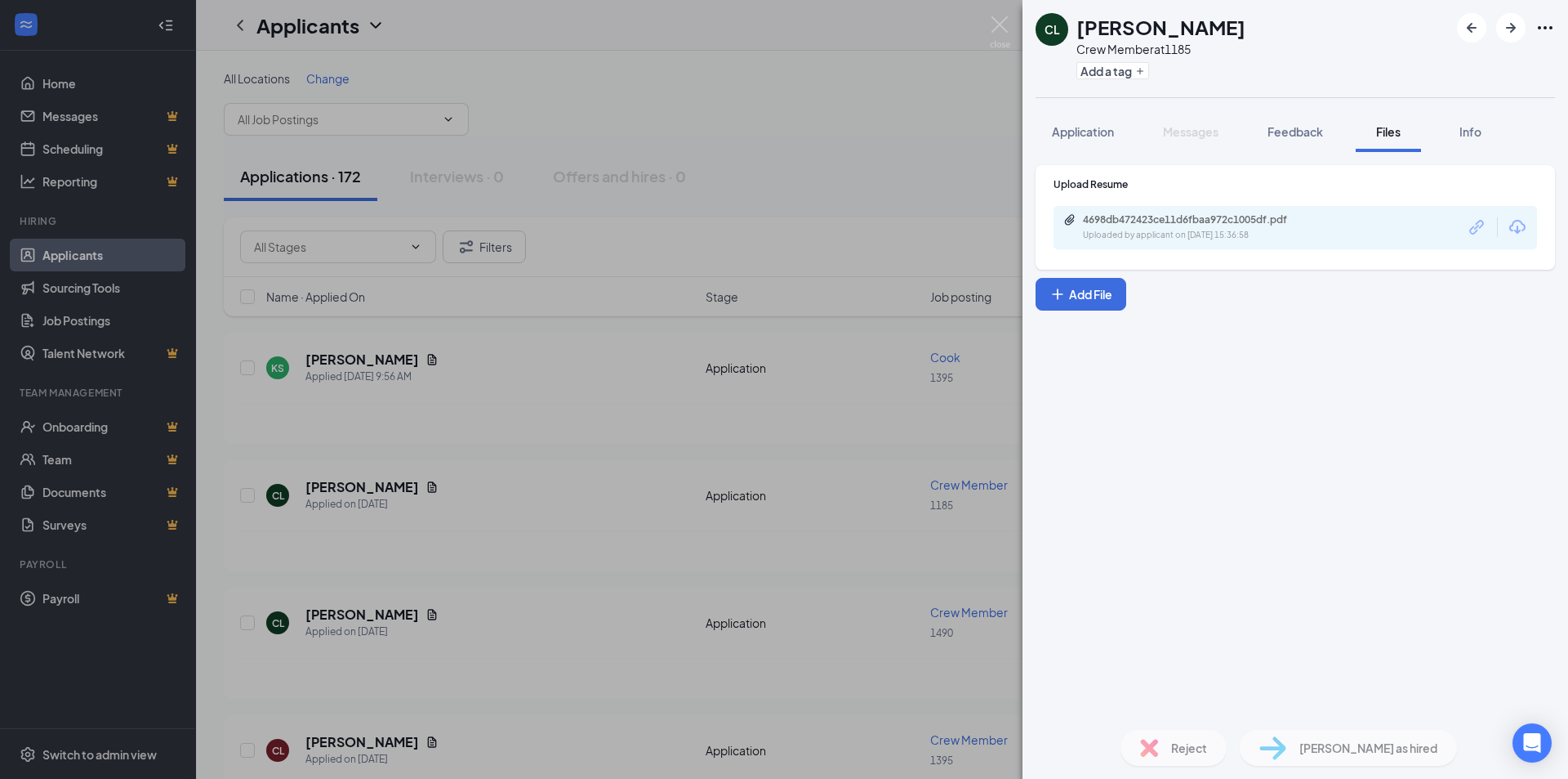
click at [1238, 535] on div "Upload Resume 4698db472423ce11d6fbaa972c1005df.pdf Uploaded by applicant on [DA…" at bounding box center [1295, 434] width 546 height 565
drag, startPoint x: 1375, startPoint y: 485, endPoint x: 1307, endPoint y: 410, distance: 101.2
click at [1032, 0] on html "Home Messages Scheduling Reporting Hiring Applicants Sourcing Tools Job Posting…" at bounding box center [784, 390] width 1568 height 779
click at [1341, 482] on div "Upload Resume 4698db472423ce11d6fbaa972c1005df.pdf Uploaded by applicant on [DA…" at bounding box center [1295, 434] width 546 height 565
click at [1302, 396] on div "Upload Resume 4698db472423ce11d6fbaa972c1005df.pdf Uploaded by applicant on [DA…" at bounding box center [1295, 434] width 546 height 565
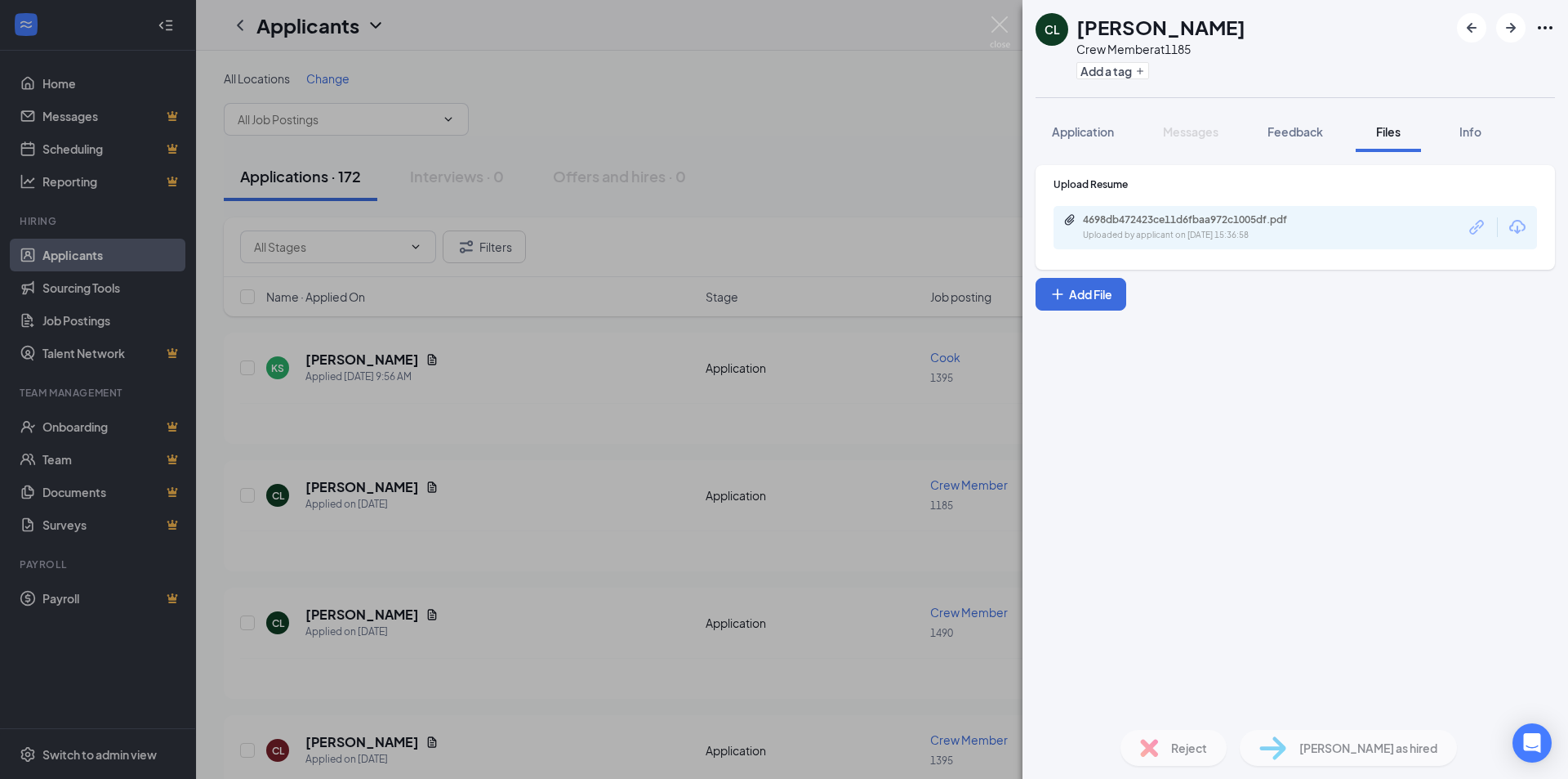
drag, startPoint x: 1365, startPoint y: 416, endPoint x: 1342, endPoint y: 526, distance: 112.4
click at [1042, 0] on html "Home Messages Scheduling Reporting Hiring Applicants Sourcing Tools Job Posting…" at bounding box center [784, 390] width 1568 height 779
click at [1346, 531] on div "Upload Resume 4698db472423ce11d6fbaa972c1005df.pdf Uploaded by applicant on [DA…" at bounding box center [1295, 434] width 546 height 565
drag, startPoint x: 1327, startPoint y: 507, endPoint x: 1279, endPoint y: 445, distance: 78.4
click at [925, 0] on html "Home Messages Scheduling Reporting Hiring Applicants Sourcing Tools Job Posting…" at bounding box center [784, 390] width 1568 height 779
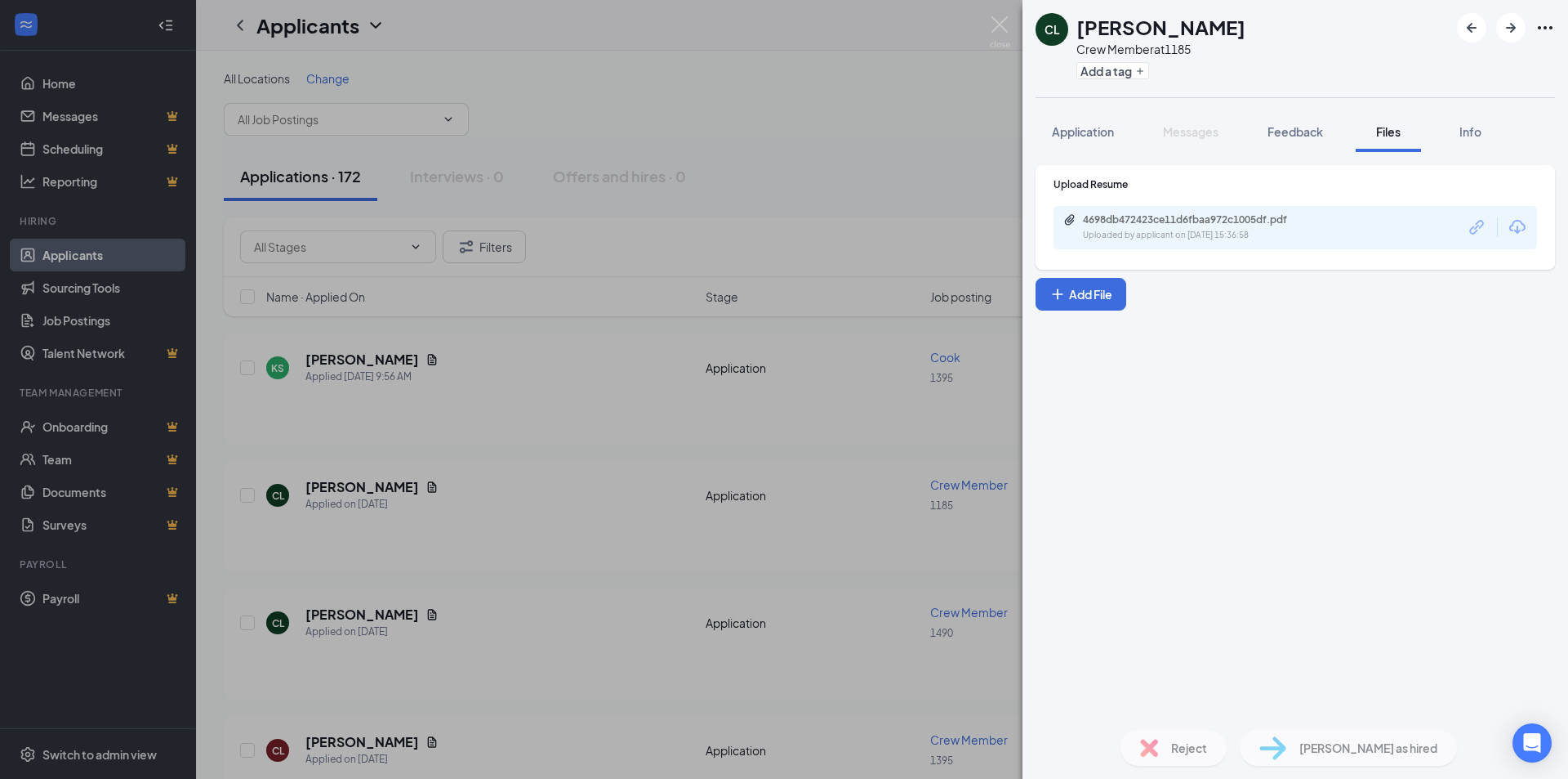
click at [1293, 456] on div "Upload Resume 4698db472423ce11d6fbaa972c1005df.pdf Uploaded by applicant on [DA…" at bounding box center [1295, 434] width 546 height 565
click at [1294, 456] on div "Upload Resume 4698db472423ce11d6fbaa972c1005df.pdf Uploaded by applicant on [DA…" at bounding box center [1295, 434] width 546 height 565
click at [1320, 493] on div "Upload Resume 4698db472423ce11d6fbaa972c1005df.pdf Uploaded by applicant on [DA…" at bounding box center [1295, 434] width 546 height 565
click at [1292, 481] on div "Upload Resume 4698db472423ce11d6fbaa972c1005df.pdf Uploaded by applicant on [DA…" at bounding box center [1295, 434] width 546 height 565
click at [1237, 412] on div "Upload Resume 4698db472423ce11d6fbaa972c1005df.pdf Uploaded by applicant on [DA…" at bounding box center [1295, 434] width 546 height 565
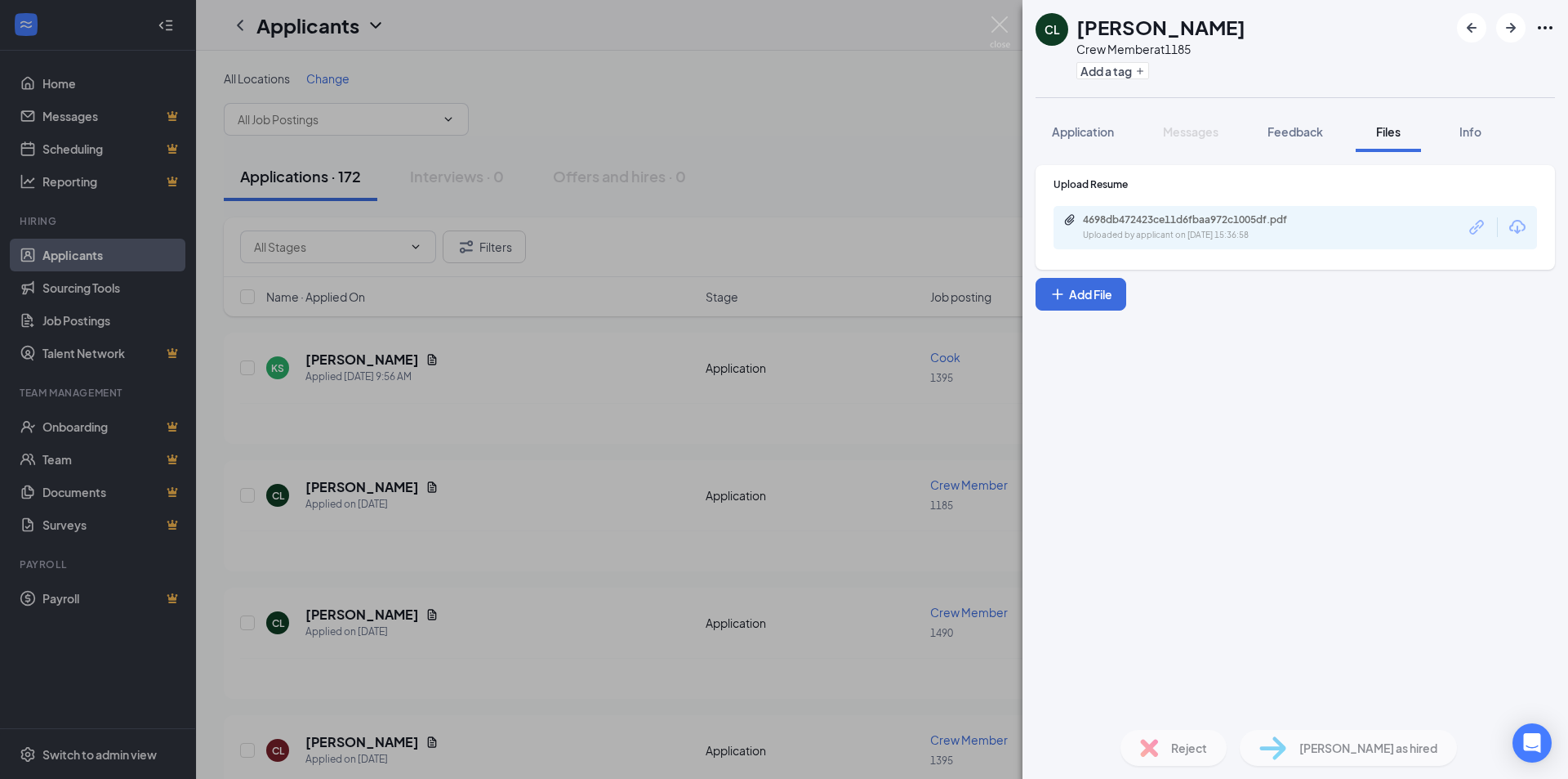
click at [1244, 416] on div "Upload Resume 4698db472423ce11d6fbaa972c1005df.pdf Uploaded by applicant on [DA…" at bounding box center [1295, 434] width 546 height 565
drag, startPoint x: 1177, startPoint y: 578, endPoint x: 805, endPoint y: 47, distance: 648.3
click at [1176, 577] on div "Upload Resume 4698db472423ce11d6fbaa972c1005df.pdf Uploaded by applicant on [DA…" at bounding box center [1295, 434] width 546 height 565
